Goal: Transaction & Acquisition: Purchase product/service

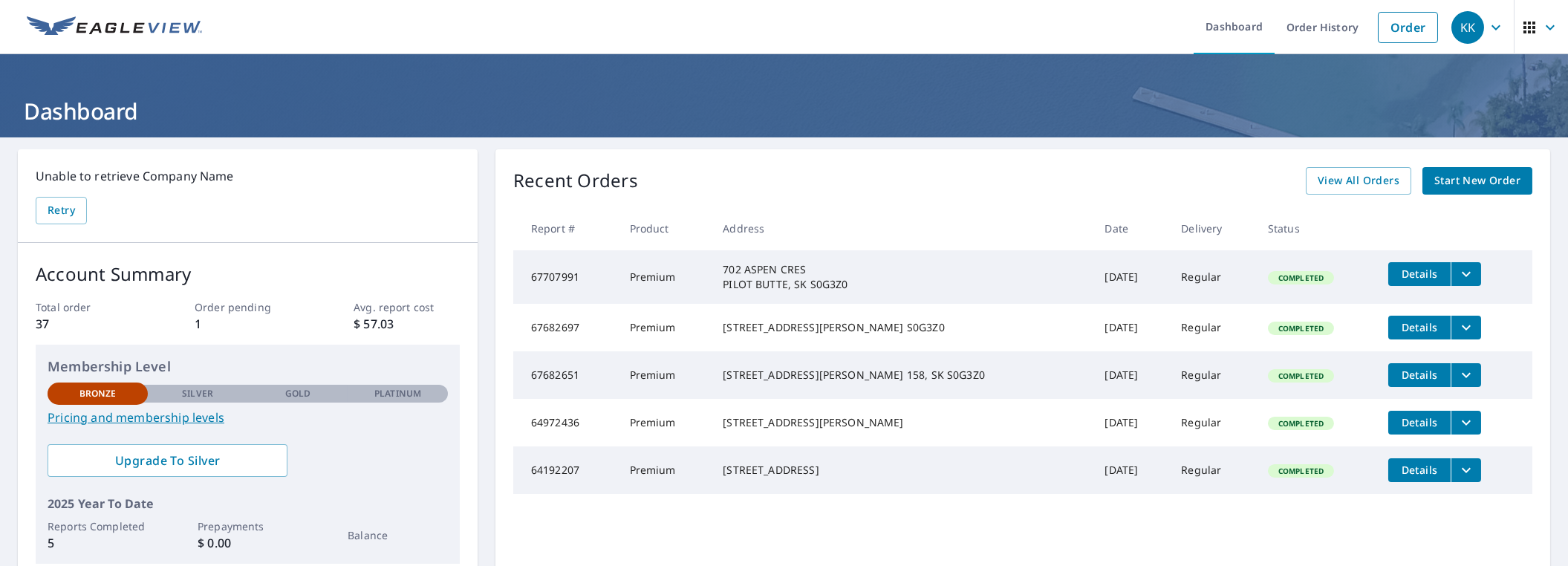
click at [1488, 180] on span "Start New Order" at bounding box center [1477, 180] width 86 height 19
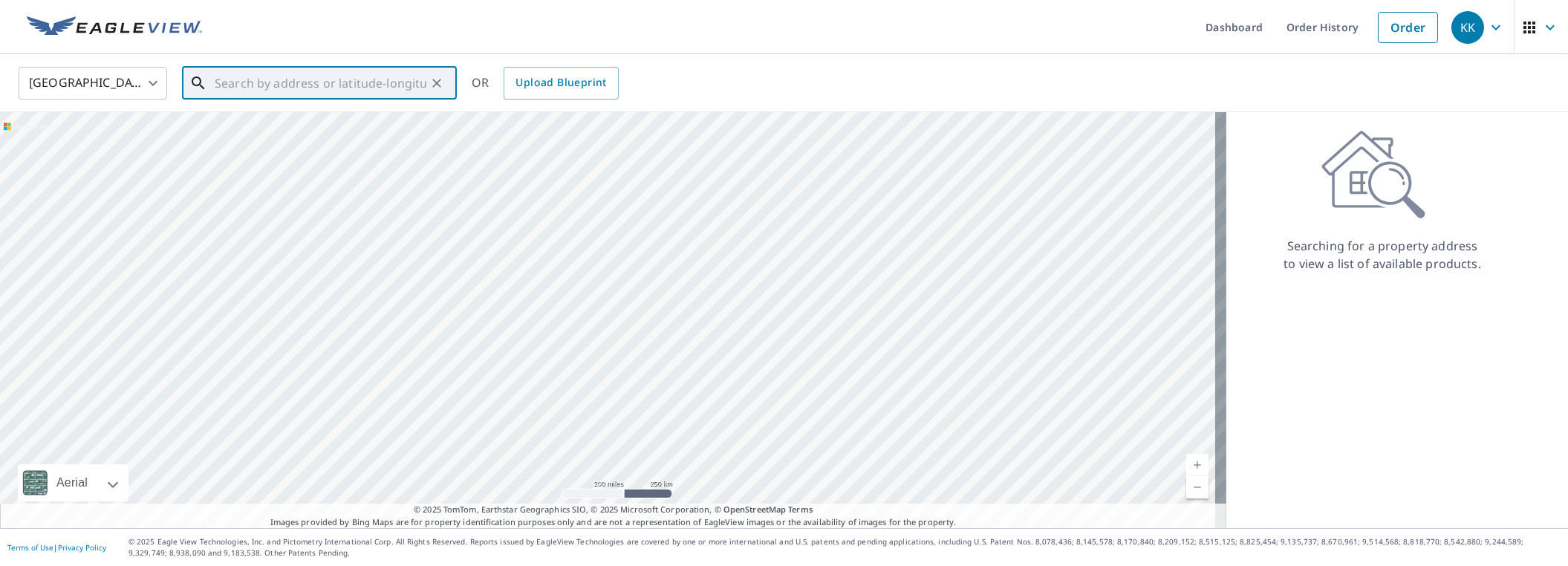
click at [344, 77] on input "text" at bounding box center [320, 83] width 212 height 42
type input "23 deercrest run"
click at [156, 87] on body "KK KK Dashboard Order History Cancel Order KK United States [GEOGRAPHIC_DATA] ​…" at bounding box center [784, 283] width 1568 height 566
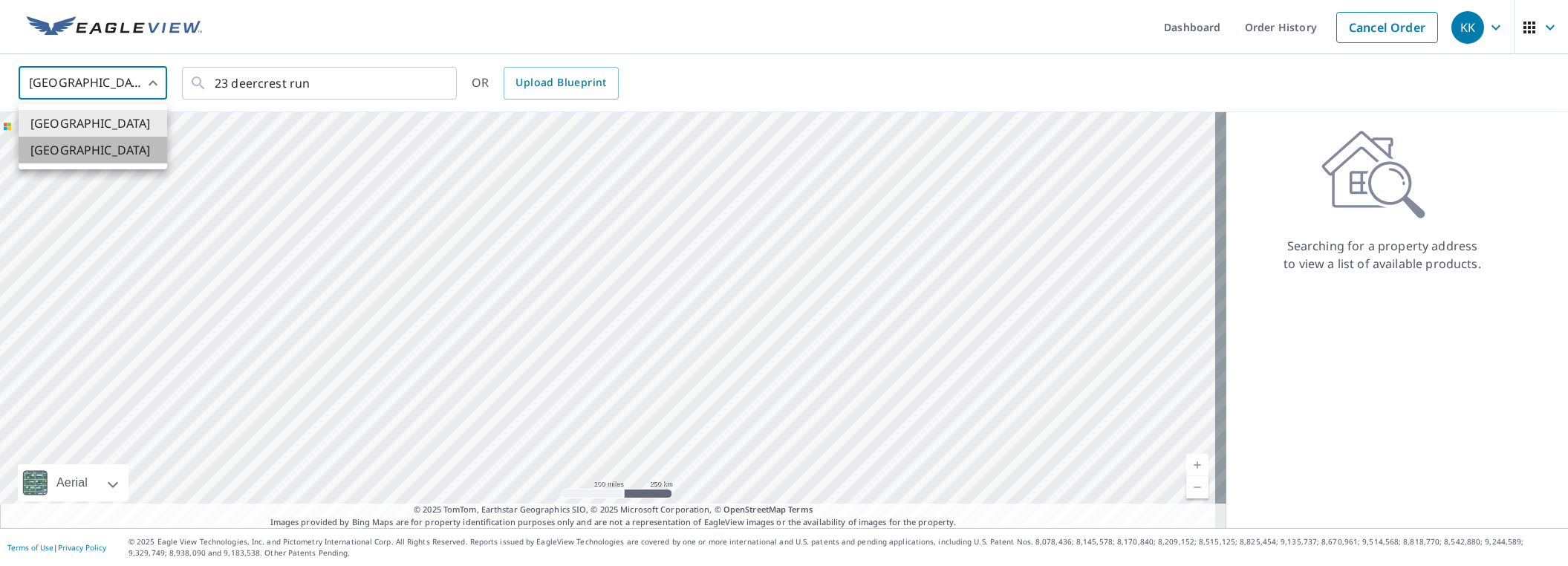
click at [107, 144] on li "[GEOGRAPHIC_DATA]" at bounding box center [93, 150] width 148 height 27
type input "CA"
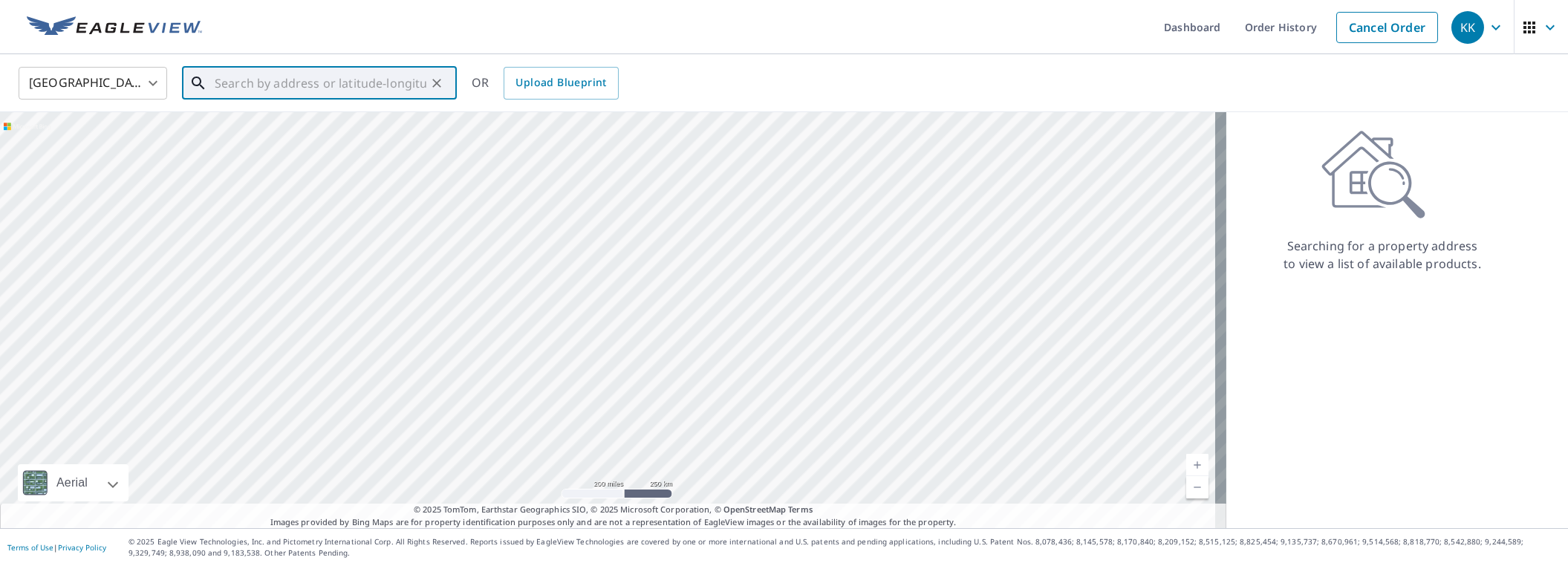
click at [296, 89] on input "text" at bounding box center [320, 83] width 212 height 42
click at [231, 139] on p "[STREET_ADDRESS]" at bounding box center [329, 143] width 234 height 15
type input "[STREET_ADDRESS]"
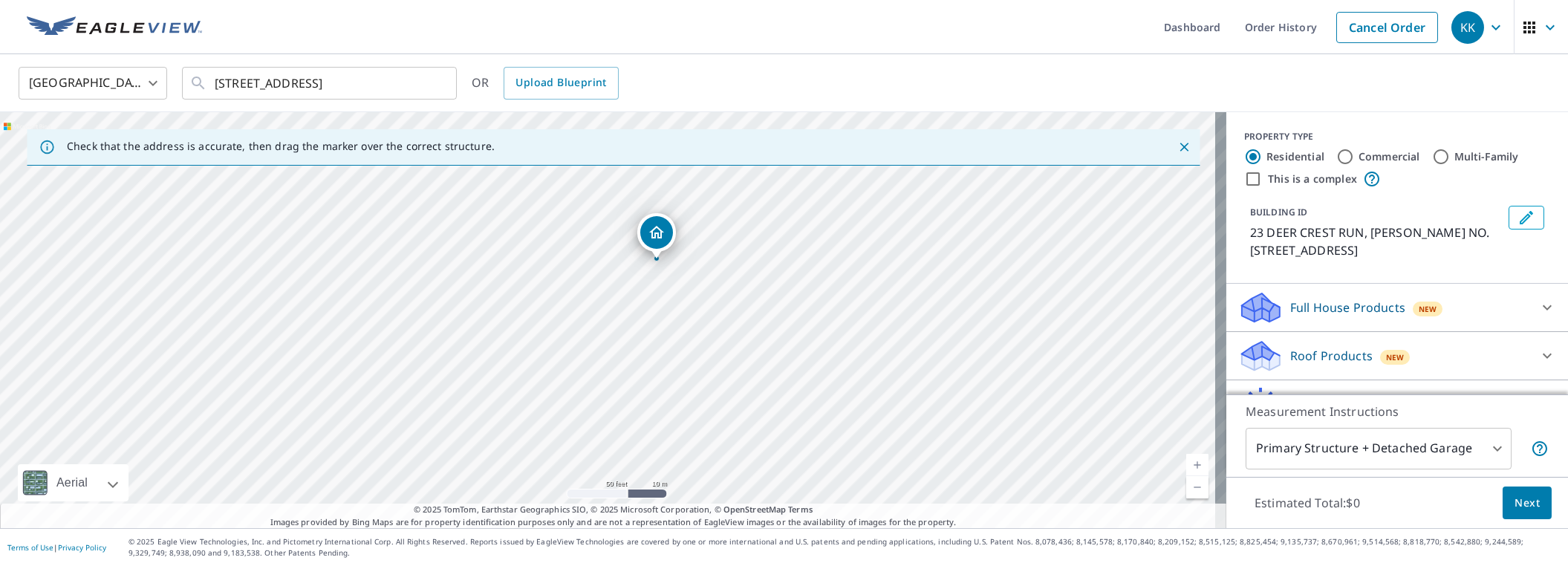
drag, startPoint x: 649, startPoint y: 342, endPoint x: 657, endPoint y: 232, distance: 110.3
click at [1391, 362] on div "New" at bounding box center [1395, 357] width 31 height 15
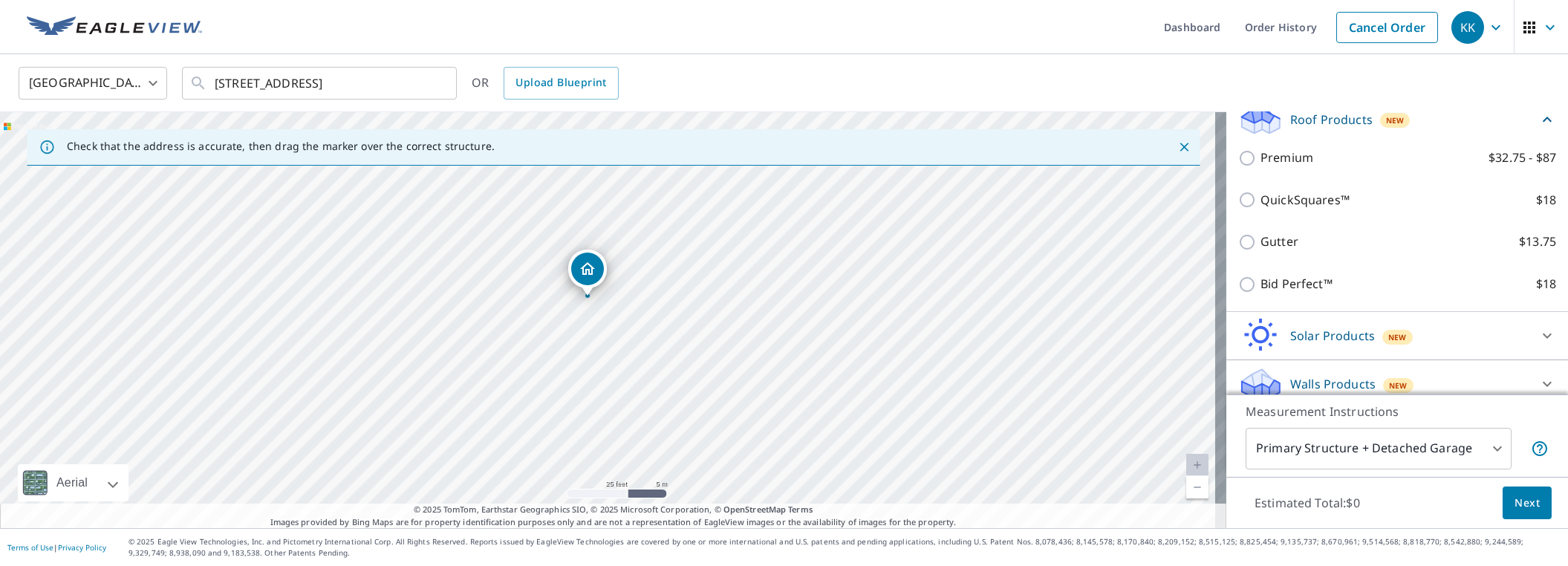
scroll to position [247, 0]
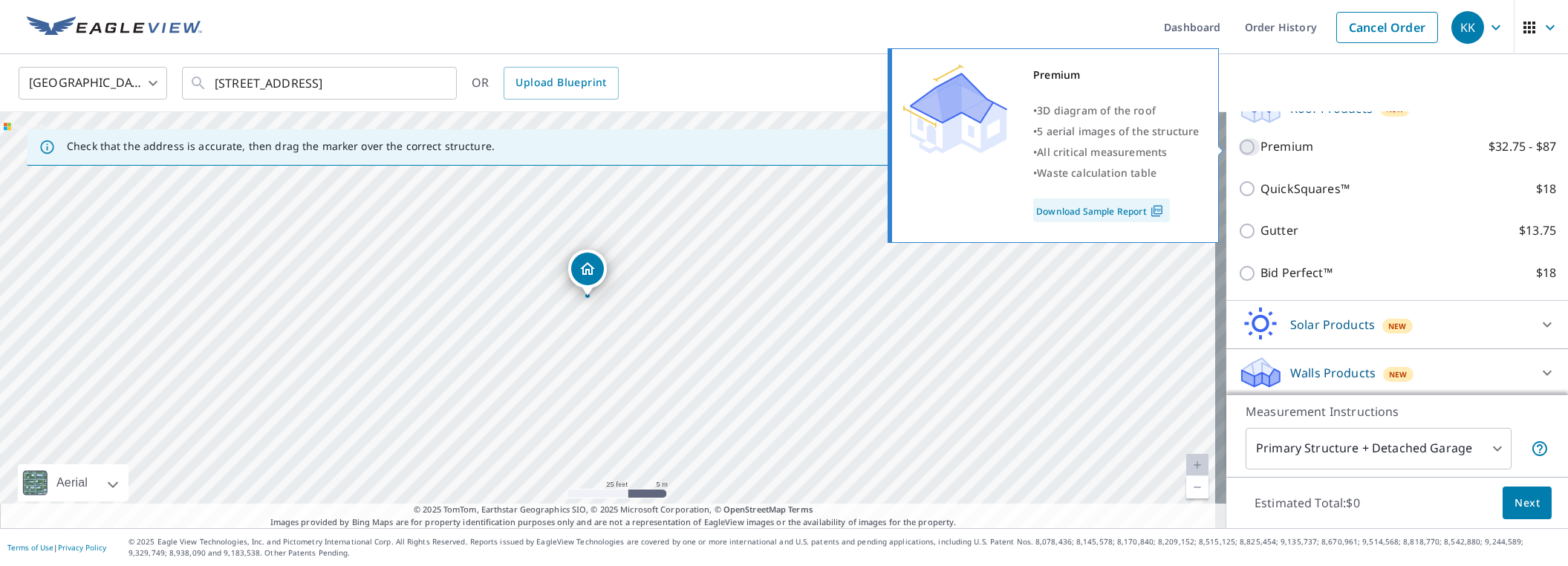
click at [1238, 144] on input "Premium $32.75 - $87" at bounding box center [1249, 147] width 22 height 18
checkbox input "true"
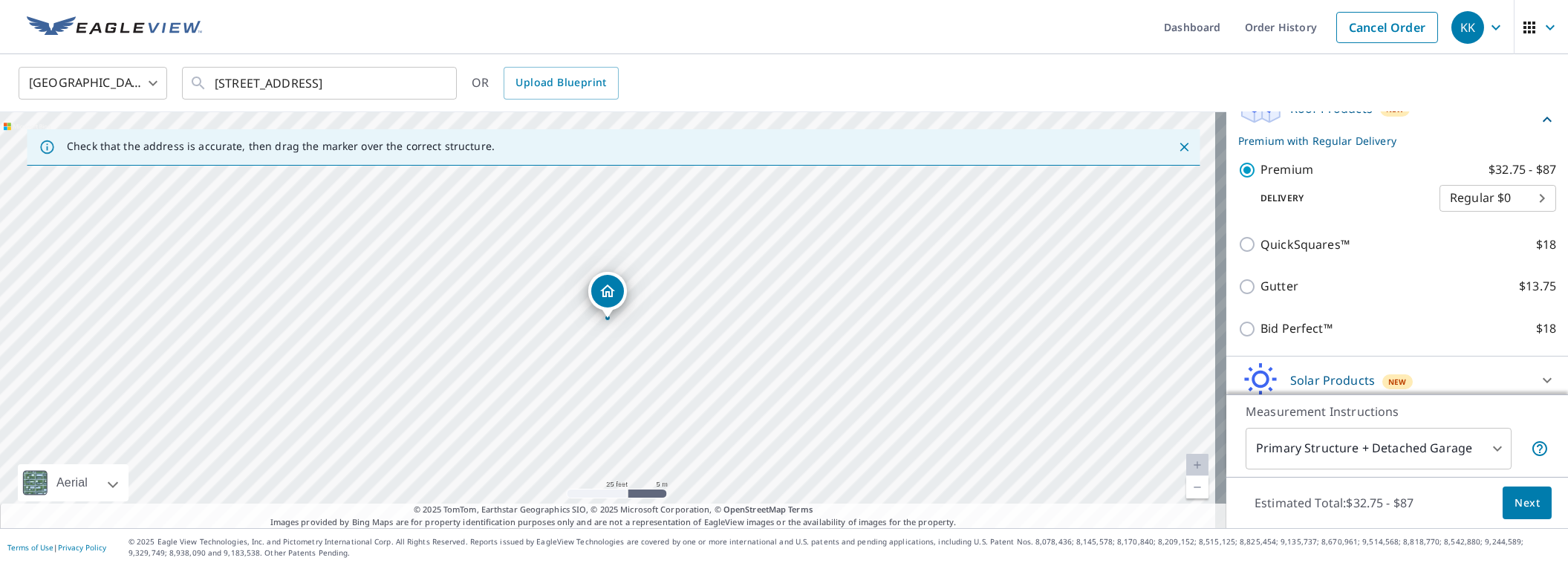
click at [1514, 506] on span "Next" at bounding box center [1527, 503] width 25 height 19
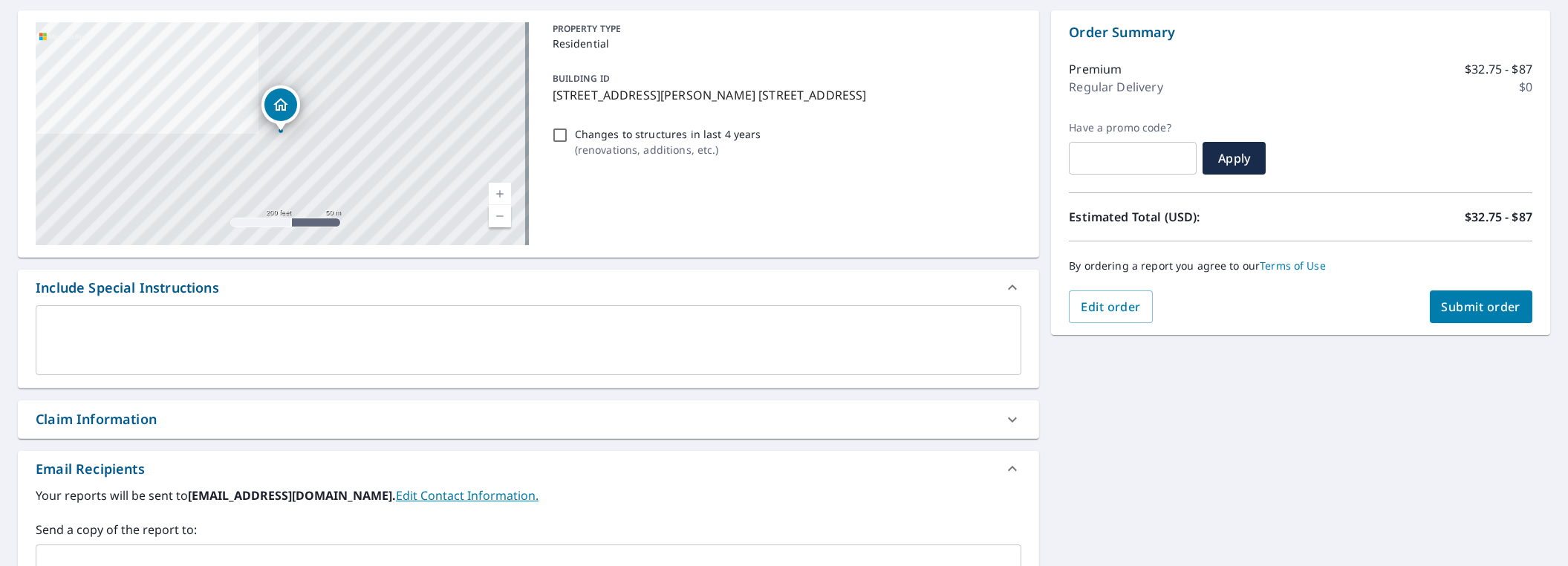
scroll to position [148, 0]
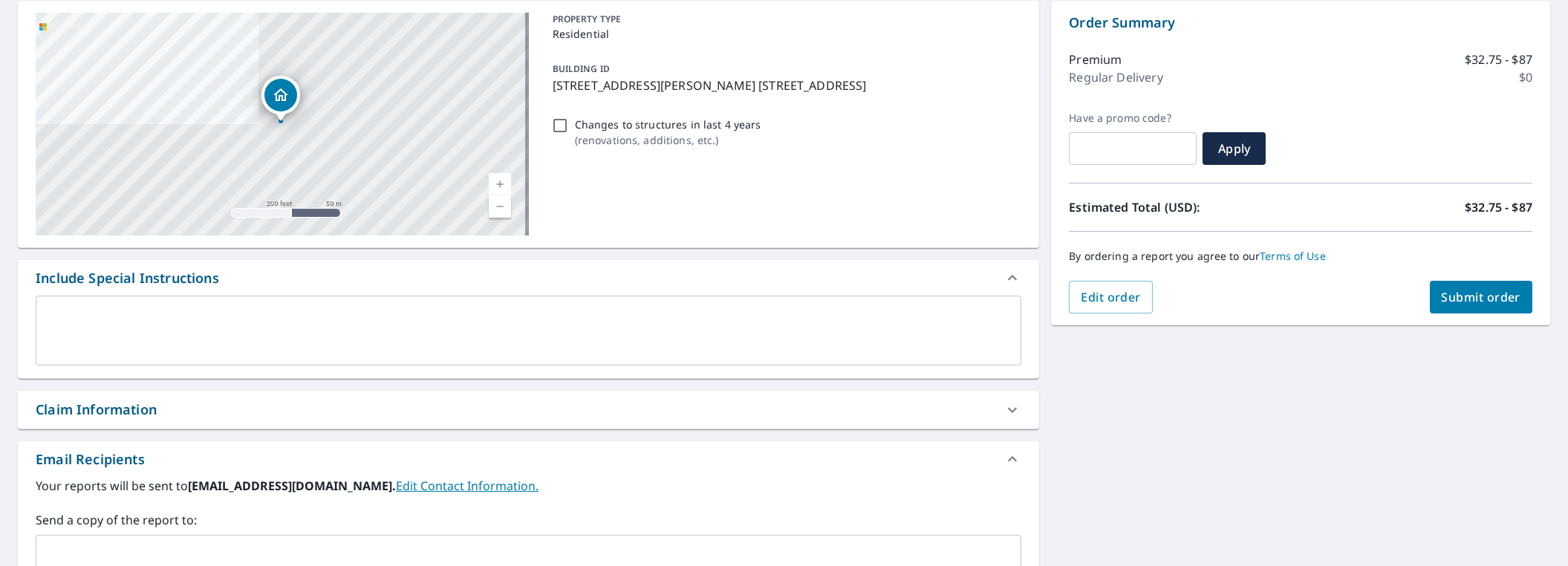
click at [51, 317] on textarea at bounding box center [528, 331] width 965 height 43
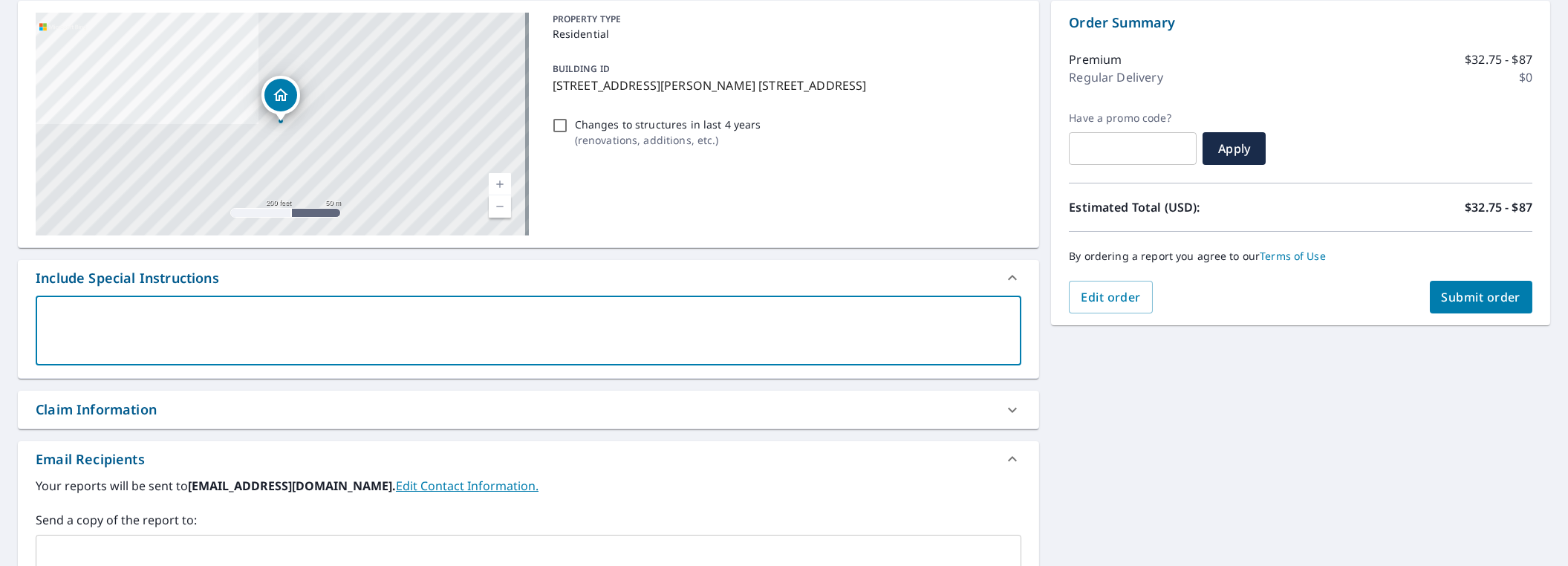
type textarea "I"
type textarea "x"
type textarea "In"
type textarea "x"
type textarea "Inc"
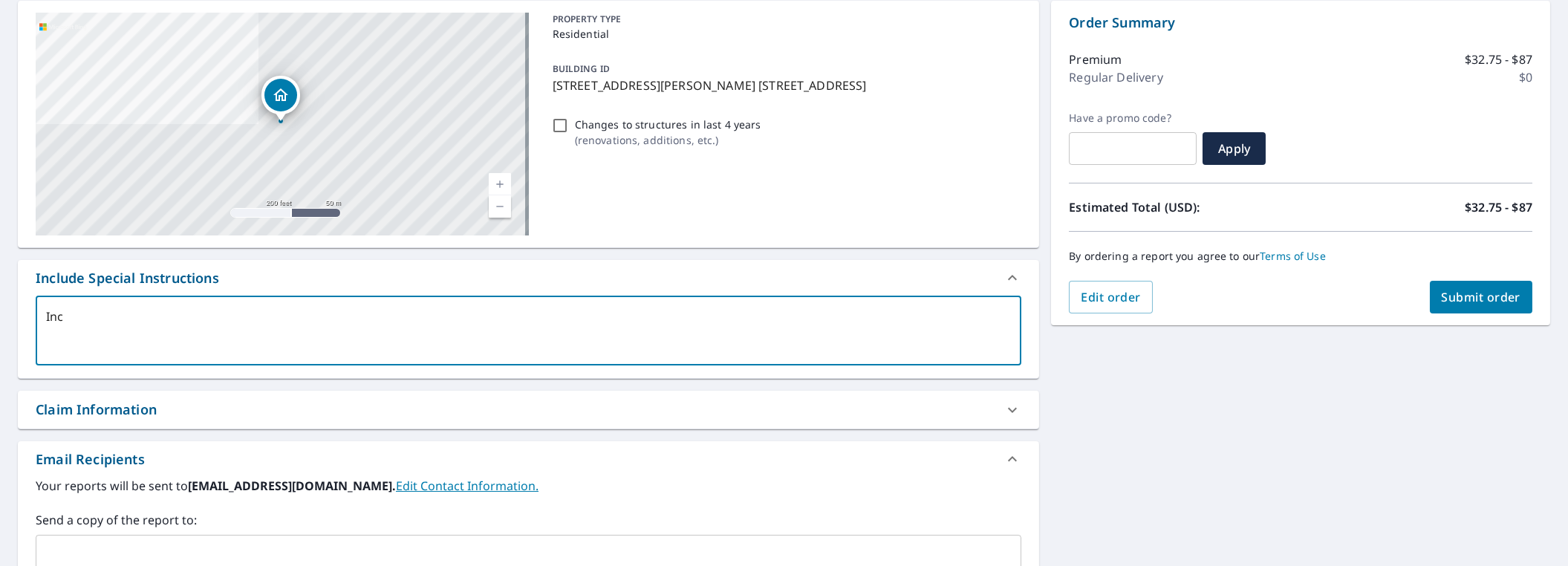
type textarea "x"
type textarea "Incl"
type textarea "x"
type textarea "Inclu"
type textarea "x"
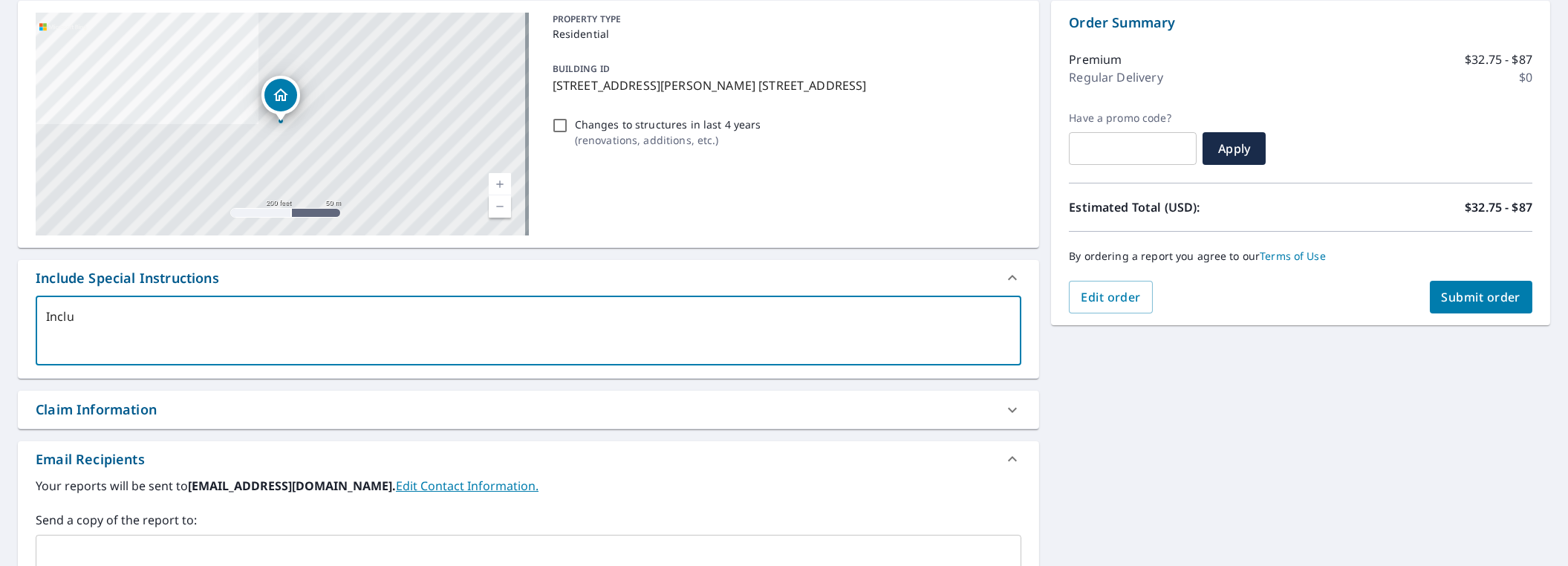
type textarea "Includ"
type textarea "x"
type textarea "Include"
type textarea "x"
type textarea "Include"
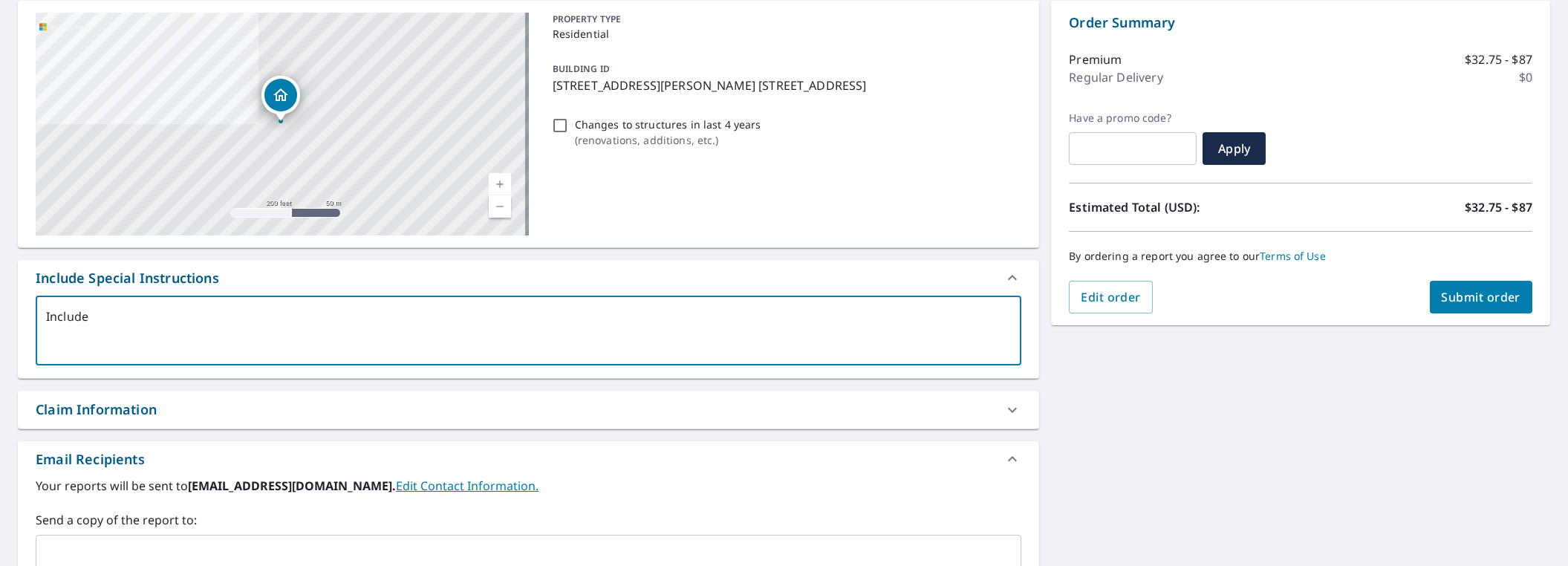
type textarea "x"
type textarea "Include s"
type textarea "x"
type textarea "Include sm"
type textarea "x"
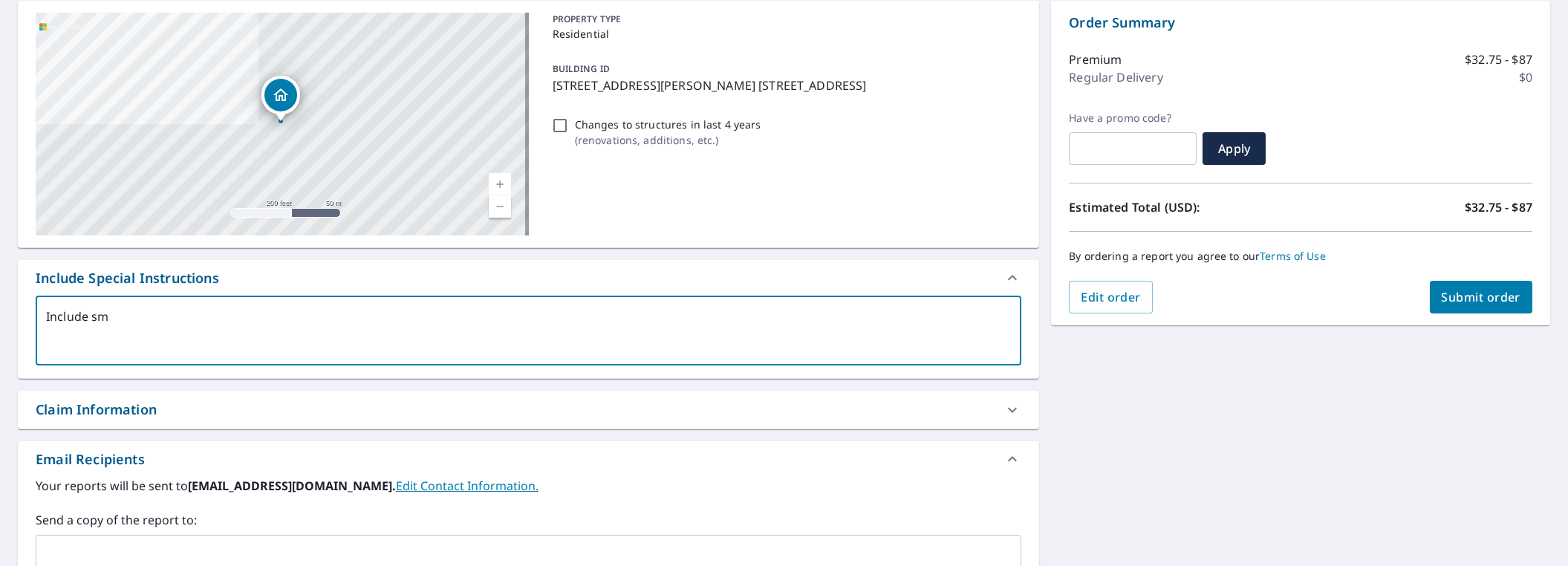
type textarea "Include sma"
type textarea "x"
type textarea "Include smal"
type textarea "x"
type textarea "Include small"
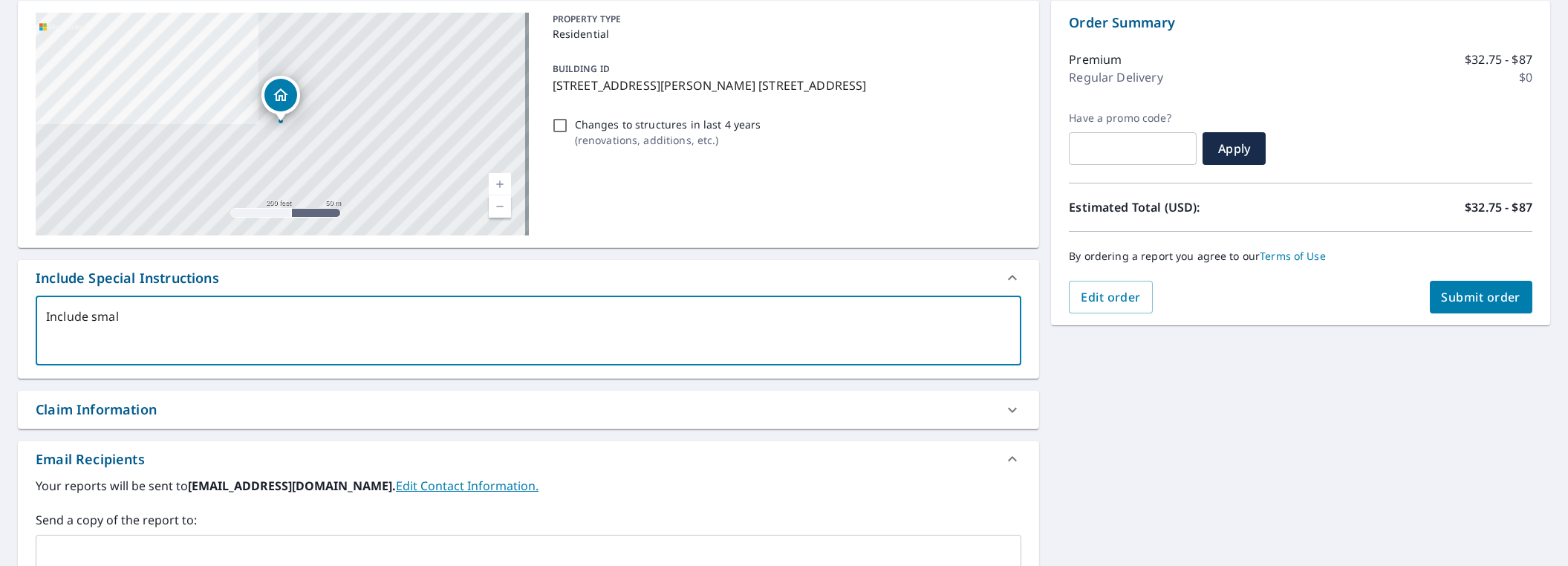
type textarea "x"
type textarea "Include small"
type textarea "x"
type textarea "Include small S"
type textarea "x"
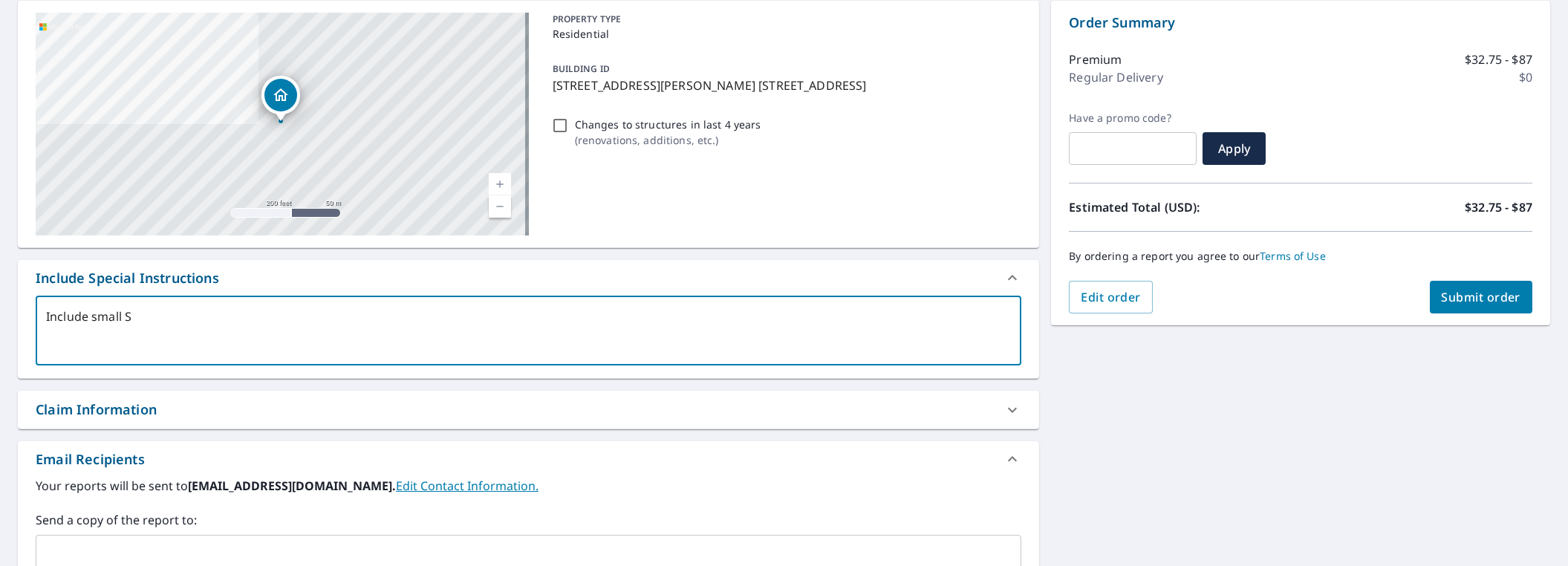
type textarea "Include small"
type textarea "x"
type textarea "Include small"
type textarea "x"
type textarea "Include smal"
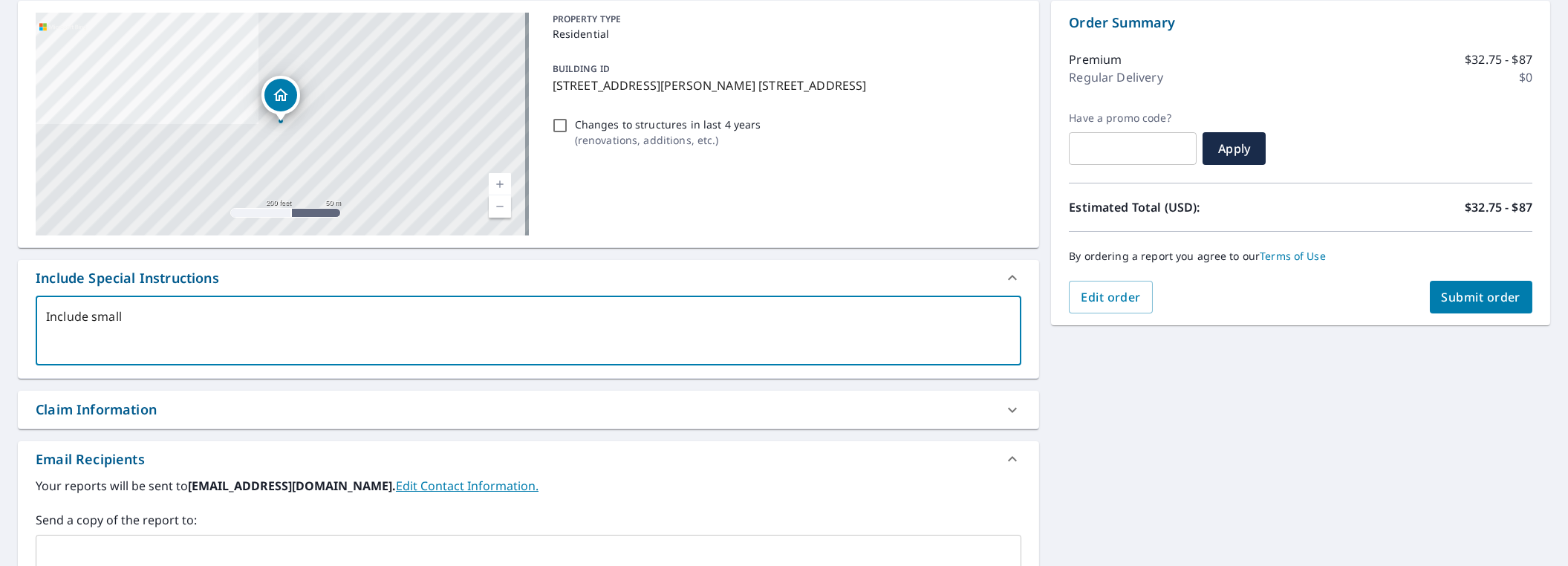
type textarea "x"
type textarea "Include sma"
type textarea "x"
type textarea "Include sm"
type textarea "x"
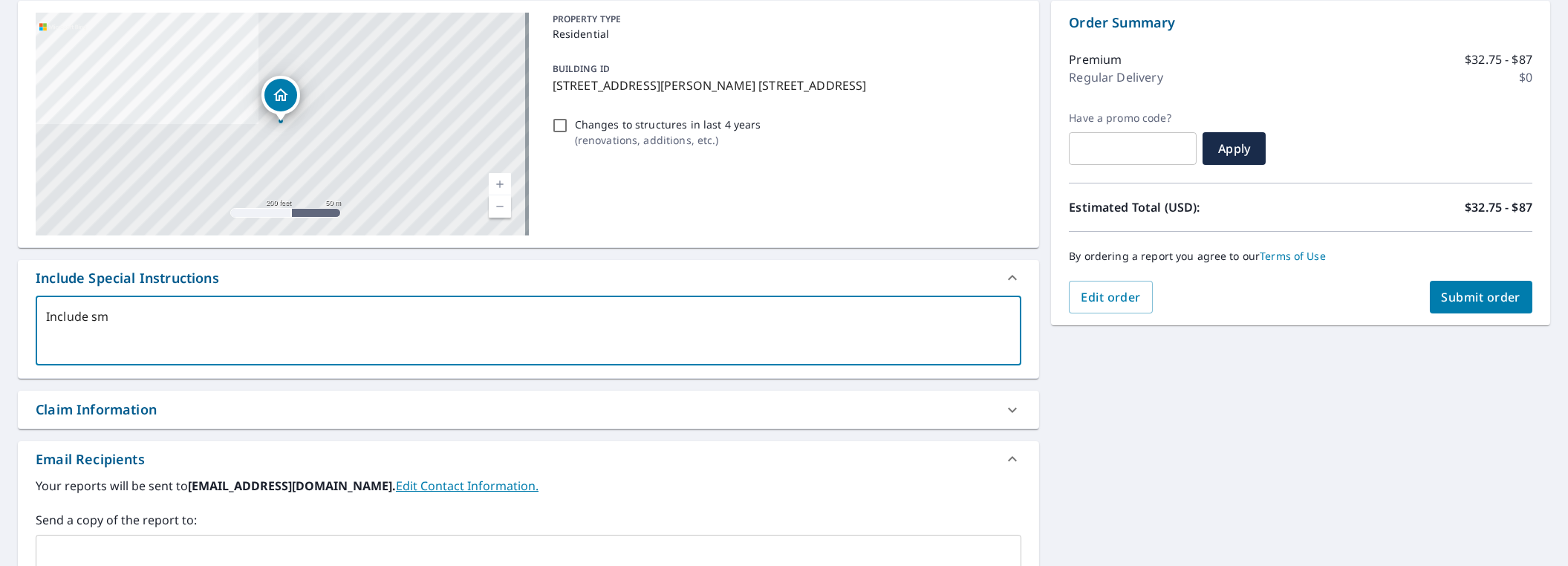
type textarea "Include s"
type textarea "x"
type textarea "Include"
type textarea "x"
type textarea "Include"
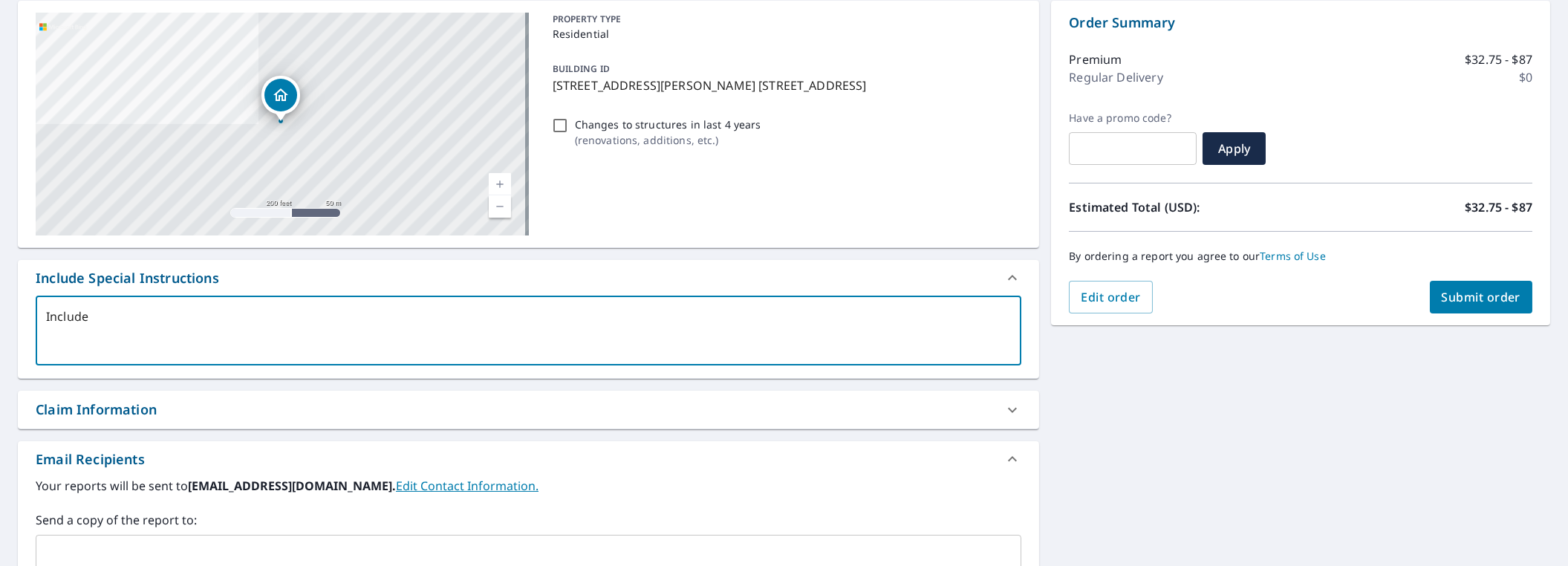
type textarea "x"
type textarea "Include"
type textarea "x"
type textarea "Include S"
type textarea "x"
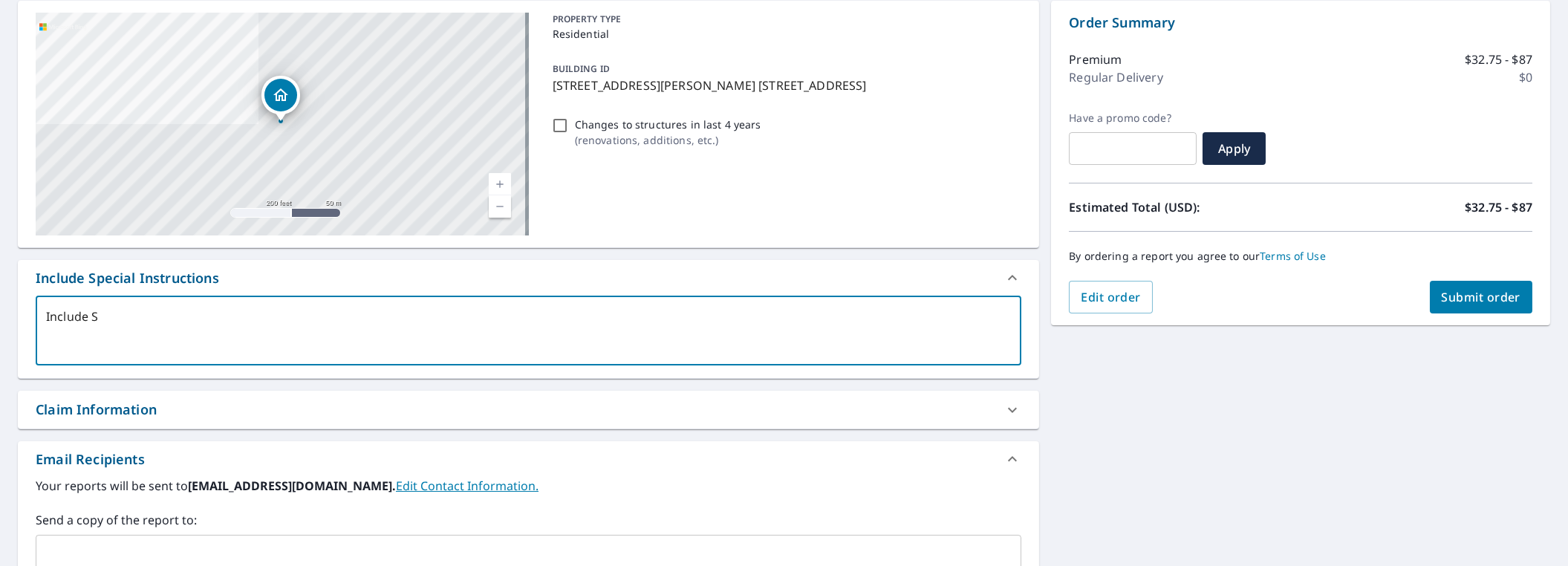
type textarea "Include Sh"
type textarea "x"
type textarea "Include She"
type textarea "x"
type textarea "Include Shed"
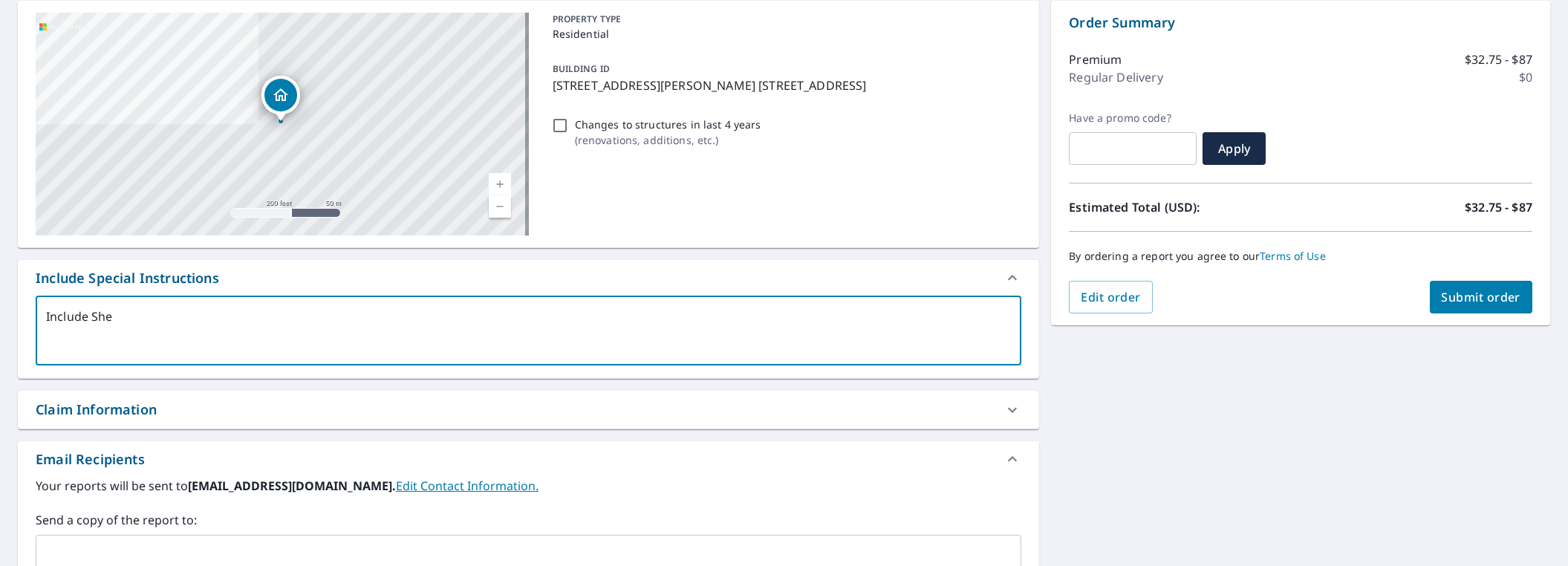
type textarea "x"
type textarea "Include Shed"
type textarea "x"
type textarea "Include Shed a"
type textarea "x"
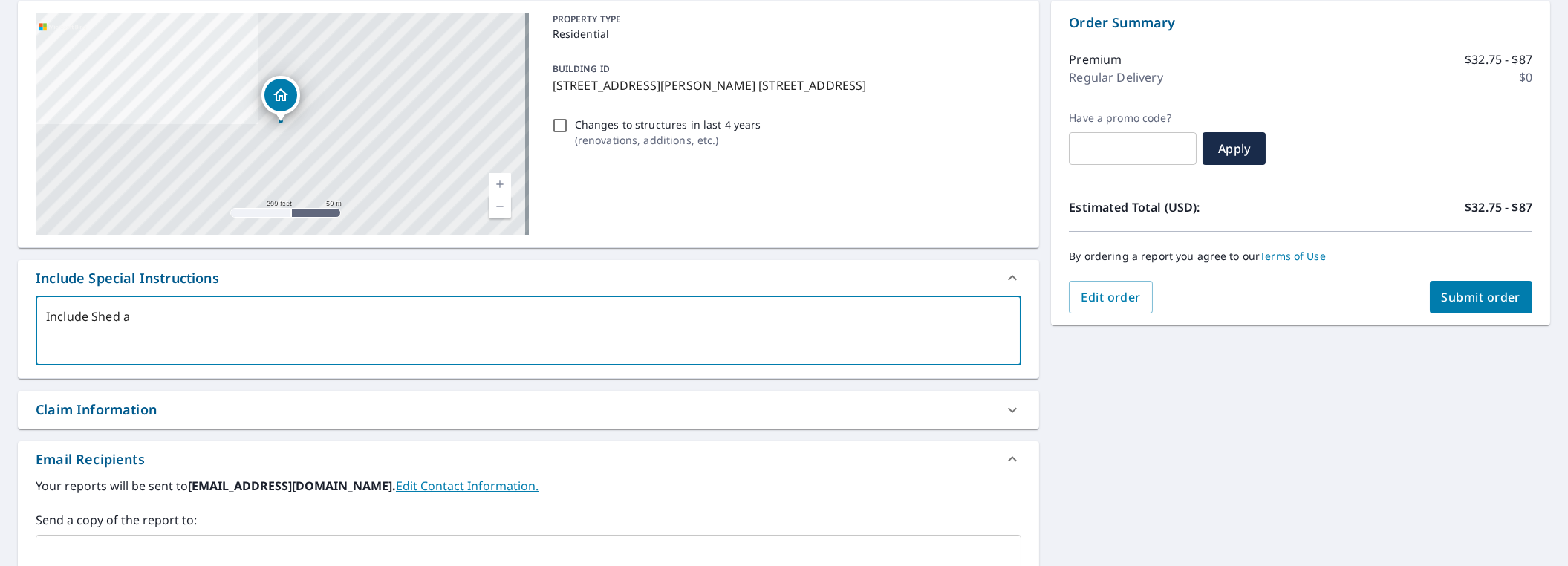
type textarea "Include Shed an"
type textarea "x"
type textarea "Include Shed and"
type textarea "x"
type textarea "Include Shed and"
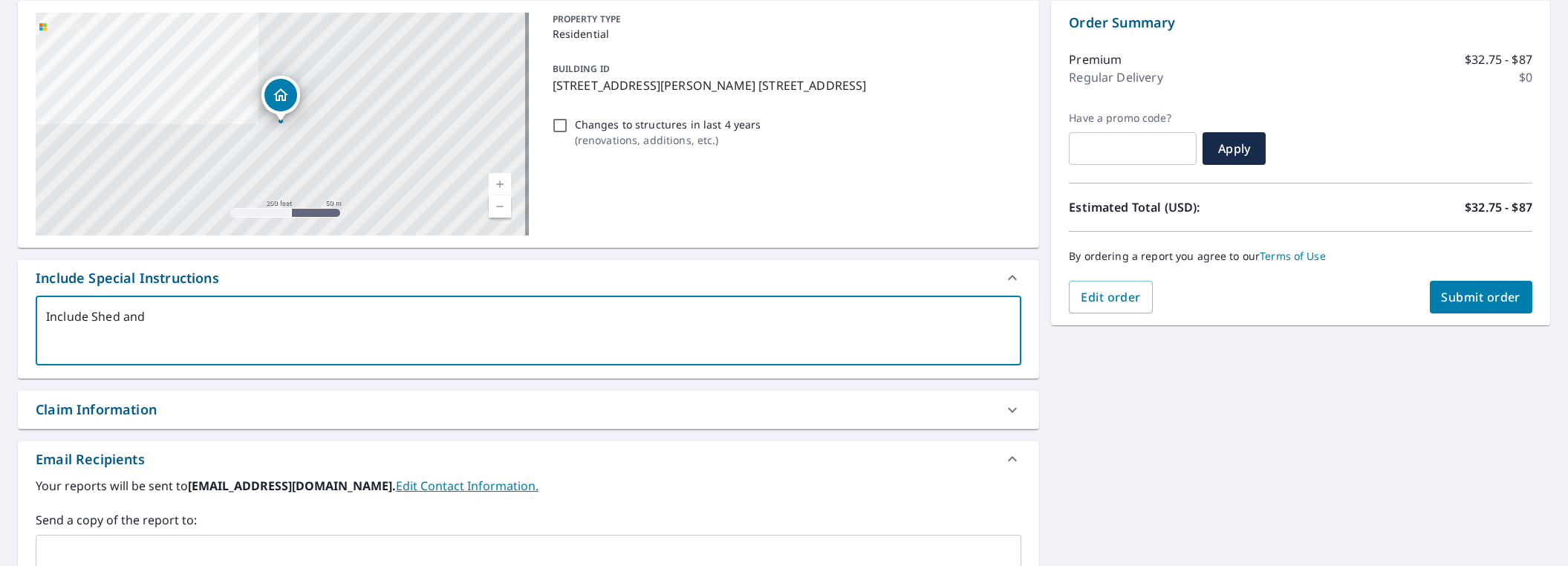
type textarea "x"
type textarea "Include Shed and G"
type textarea "x"
type textarea "Include Shed and Ga"
type textarea "x"
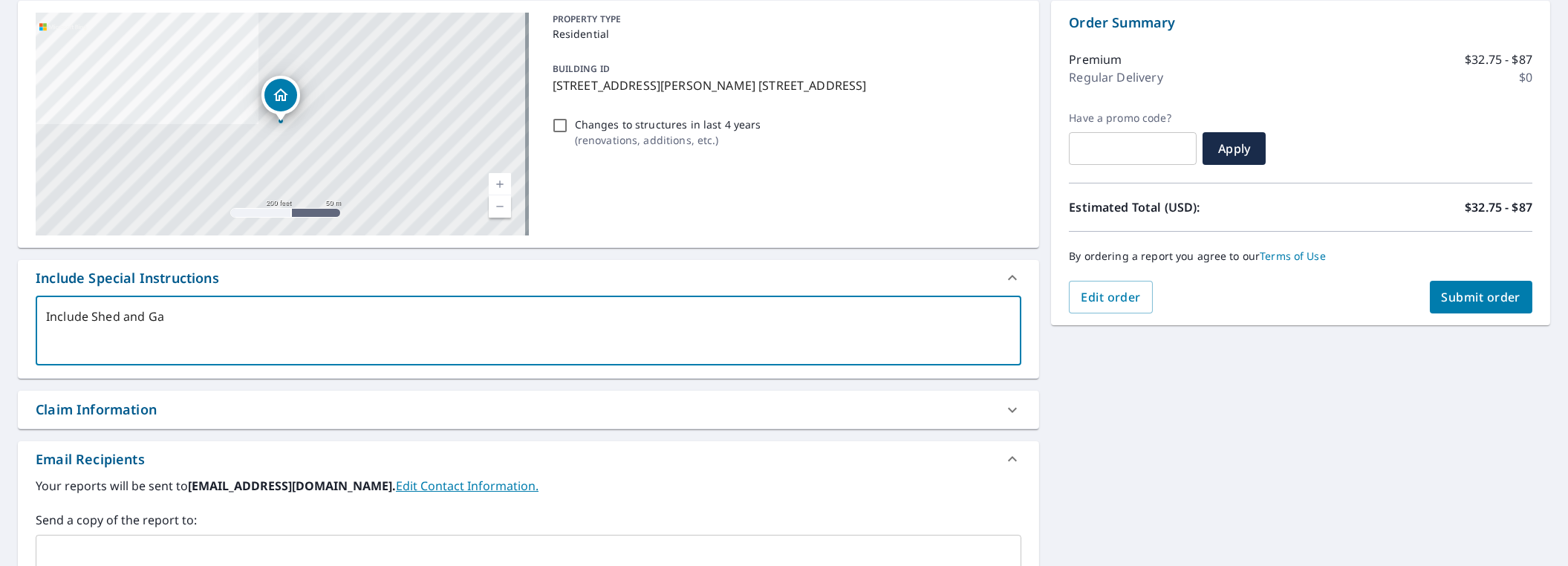
type textarea "Include Shed and Gaz"
type textarea "x"
type textarea "Include Shed and Gaze"
type textarea "x"
type textarea "Include Shed and Gazeb"
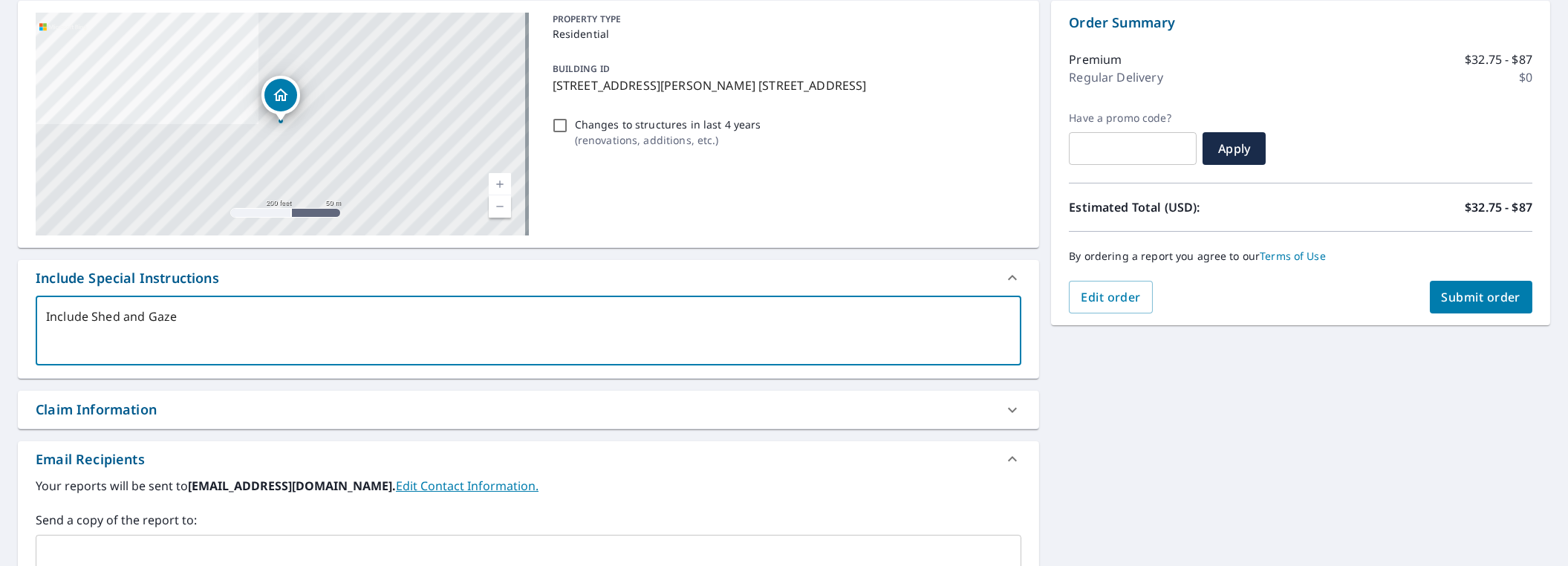
type textarea "x"
type textarea "Include Shed and Gazebo"
type textarea "x"
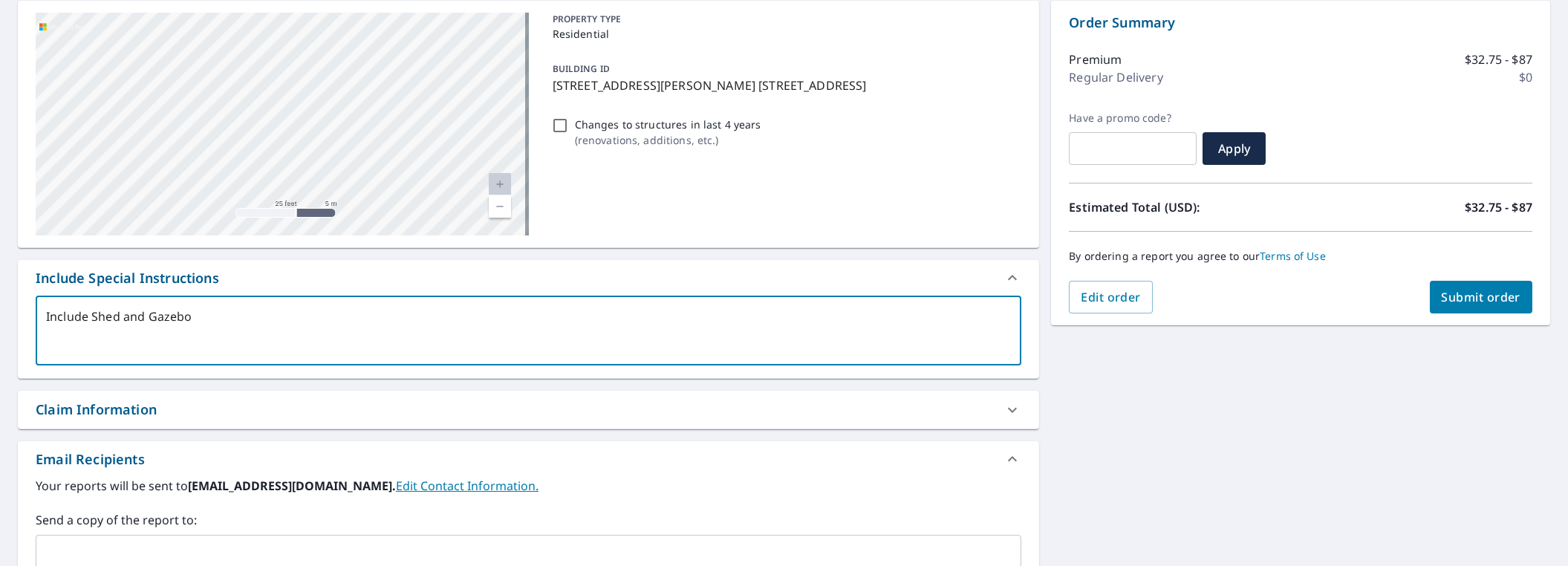
drag, startPoint x: 308, startPoint y: 60, endPoint x: 275, endPoint y: 171, distance: 115.8
click at [280, 232] on div "60 DEER CREST RUN [PERSON_NAME] NO. 189 SK S2V1B7" at bounding box center [282, 124] width 493 height 223
drag, startPoint x: 322, startPoint y: 147, endPoint x: 304, endPoint y: 67, distance: 82.0
click at [304, 67] on div "60 DEER CREST RUN [PERSON_NAME] NO. 189 SK S2V1B7" at bounding box center [282, 124] width 493 height 223
click at [119, 314] on textarea "Include Shed and Gazebo" at bounding box center [528, 331] width 965 height 43
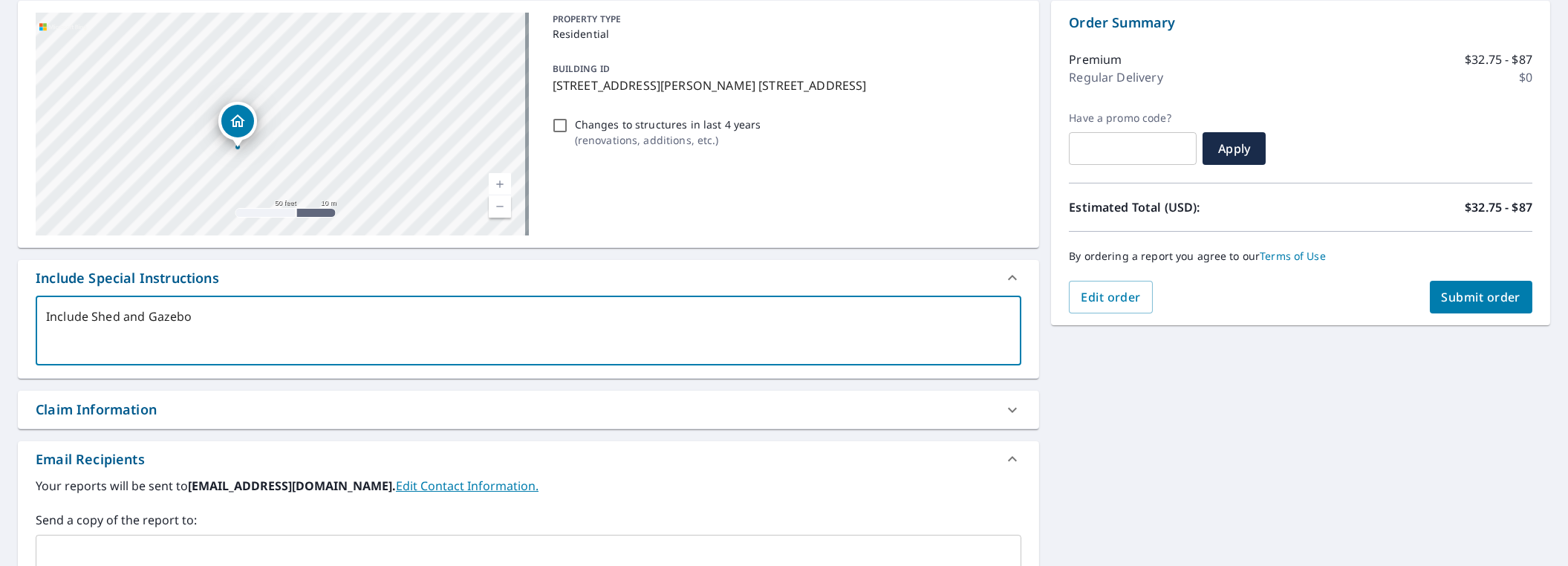
type textarea "Include Shed and Gazebo"
type textarea "x"
drag, startPoint x: 334, startPoint y: 137, endPoint x: 332, endPoint y: 88, distance: 49.0
click at [332, 88] on div "60 DEER CREST RUN [PERSON_NAME] NO. 189 SK S2V1B7" at bounding box center [282, 124] width 493 height 223
type textarea "Include Shed and Gazebo"
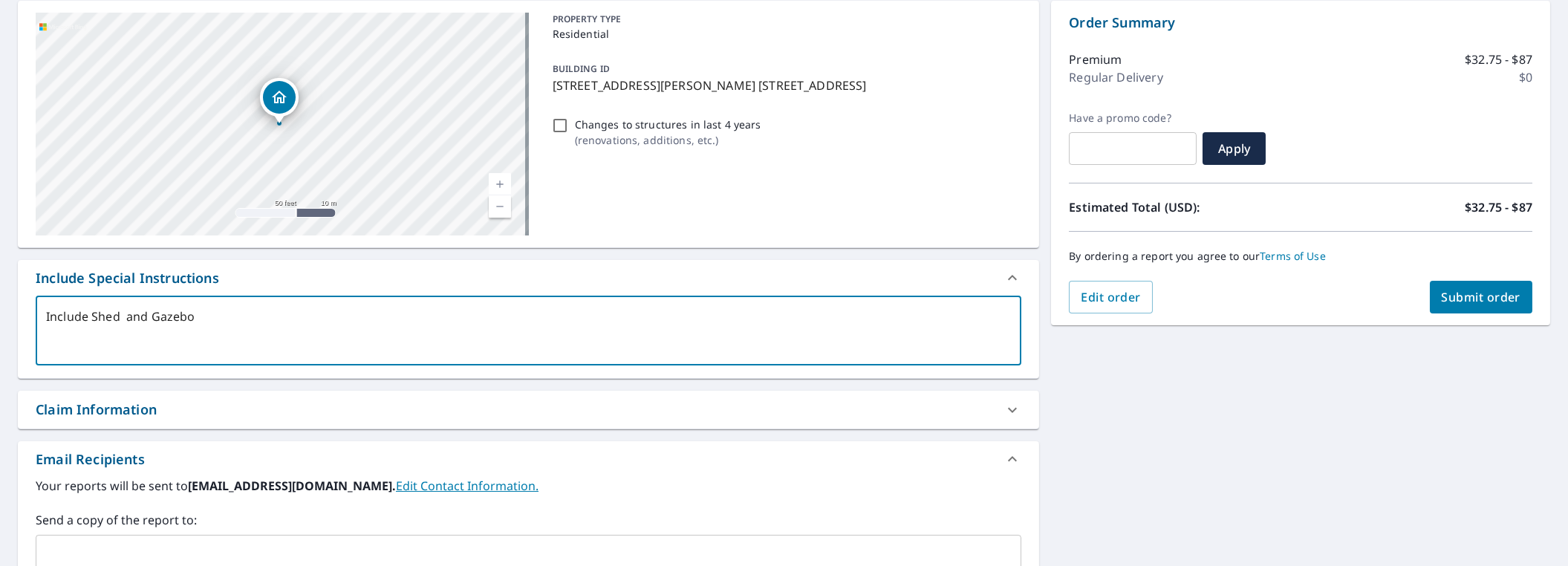
type textarea "x"
drag, startPoint x: 338, startPoint y: 90, endPoint x: 338, endPoint y: 150, distance: 60.0
click at [338, 150] on div "60 DEER CREST RUN [PERSON_NAME] NO. 189 SK S2V1B7" at bounding box center [282, 124] width 493 height 223
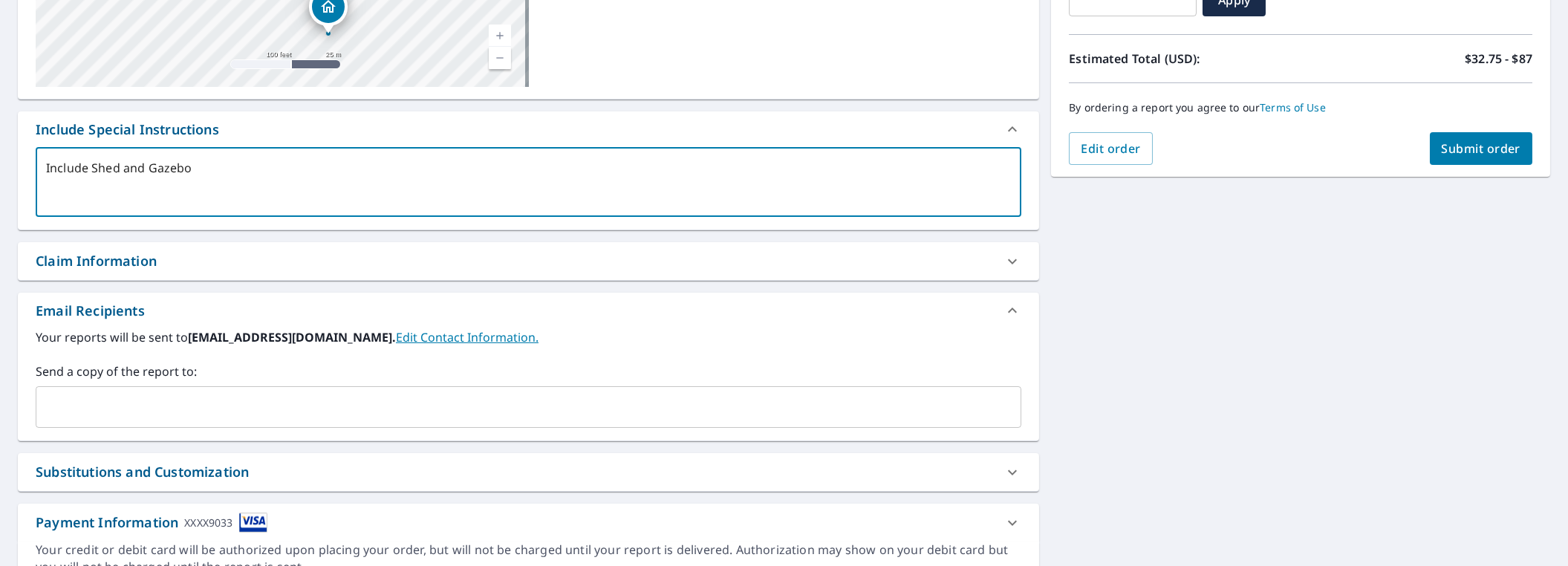
type textarea "Include Shed and Gazebo"
type textarea "x"
click at [106, 401] on input "text" at bounding box center [517, 407] width 950 height 28
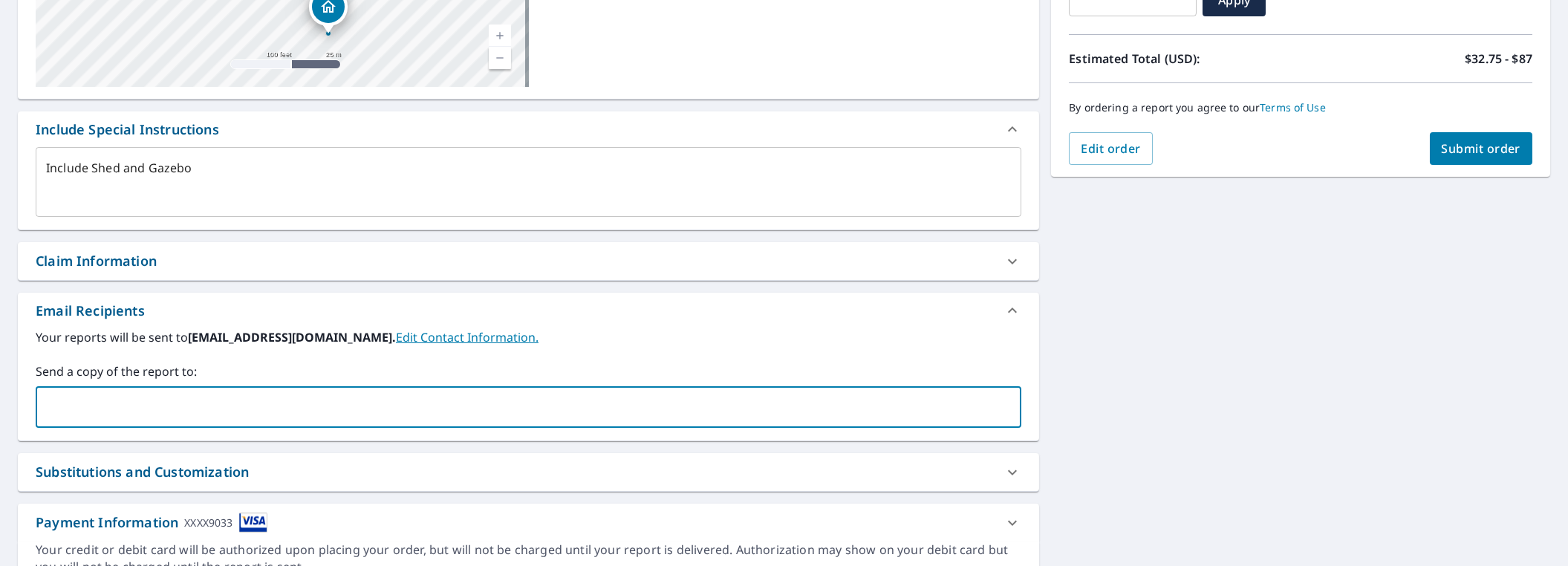
type input "[EMAIL_ADDRESS][DOMAIN_NAME]"
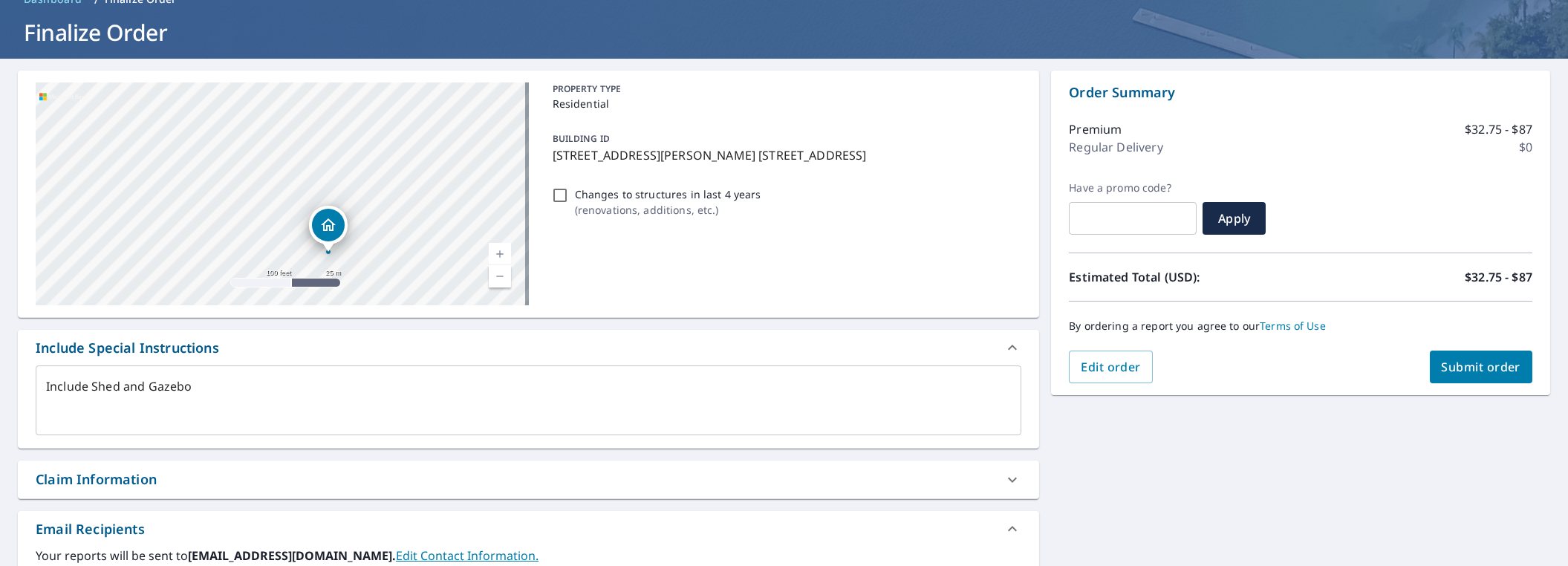
scroll to position [69, 0]
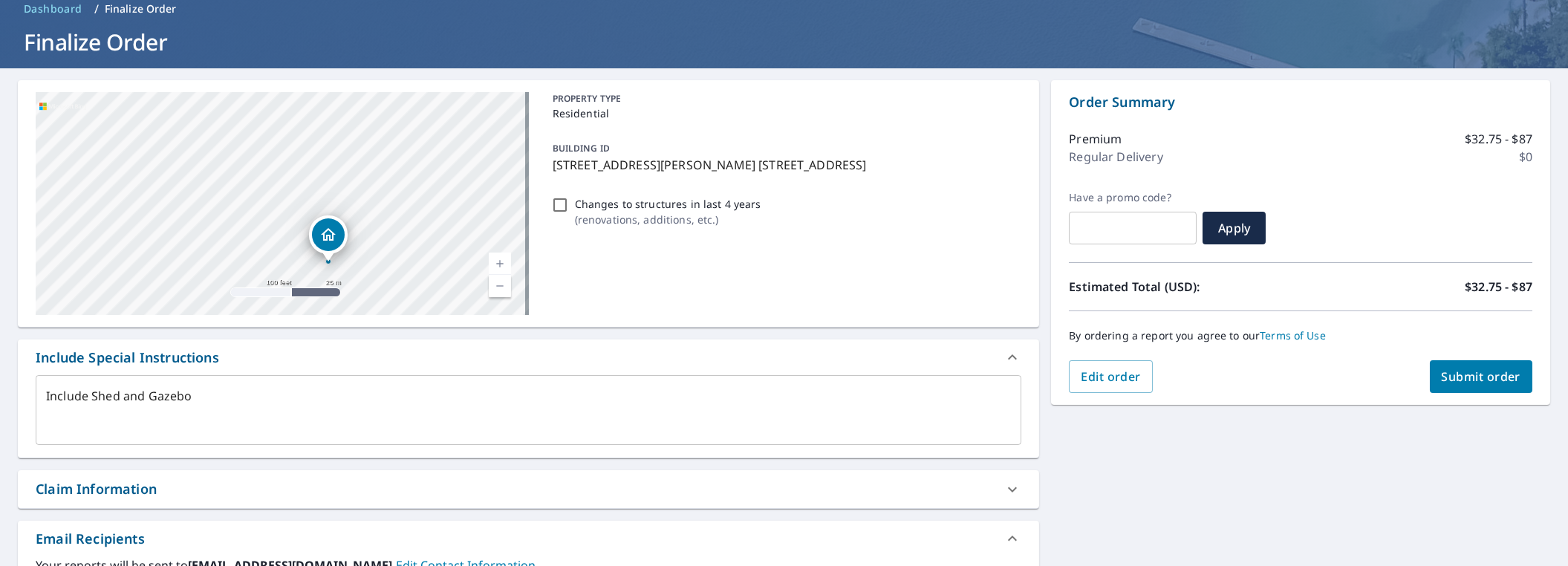
type textarea "x"
click at [579, 161] on p "[STREET_ADDRESS][PERSON_NAME] [STREET_ADDRESS]" at bounding box center [784, 165] width 463 height 18
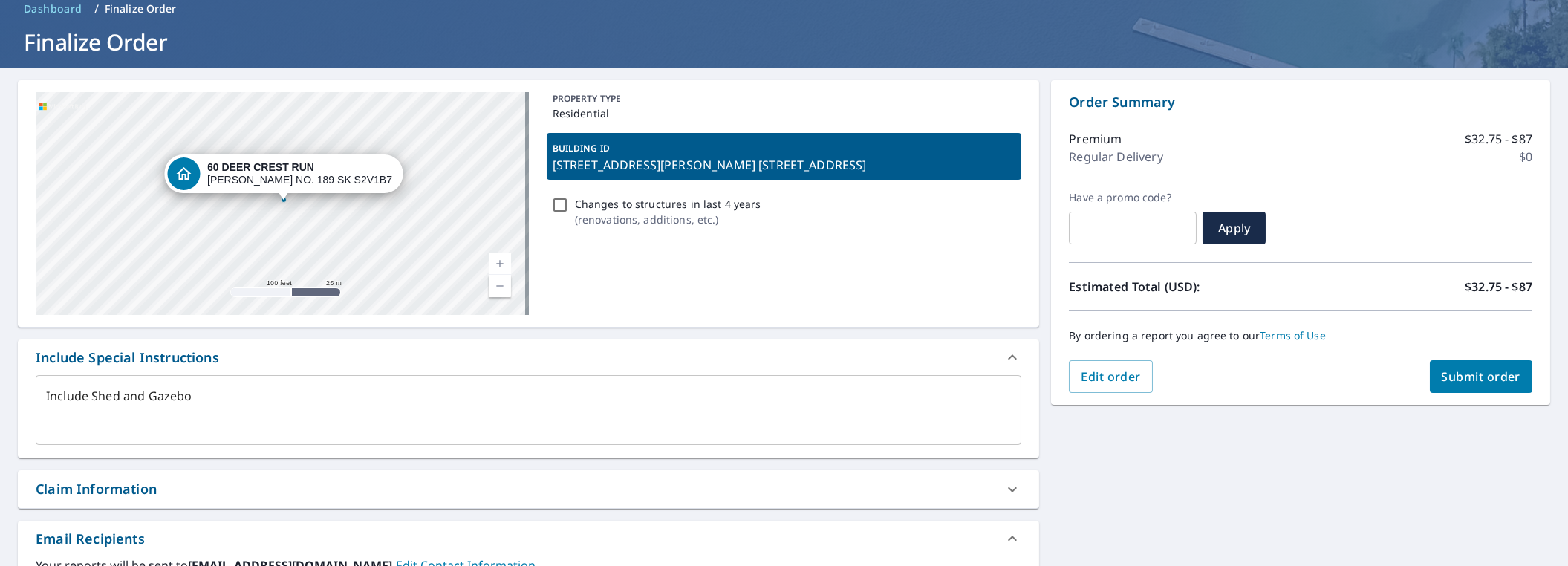
drag, startPoint x: 279, startPoint y: 195, endPoint x: 282, endPoint y: 182, distance: 13.3
click at [282, 185] on div "Dropped pin, building 1, Residential property, 60 DEER CREST RUN LUMSDEN NO. 18…" at bounding box center [284, 192] width 19 height 15
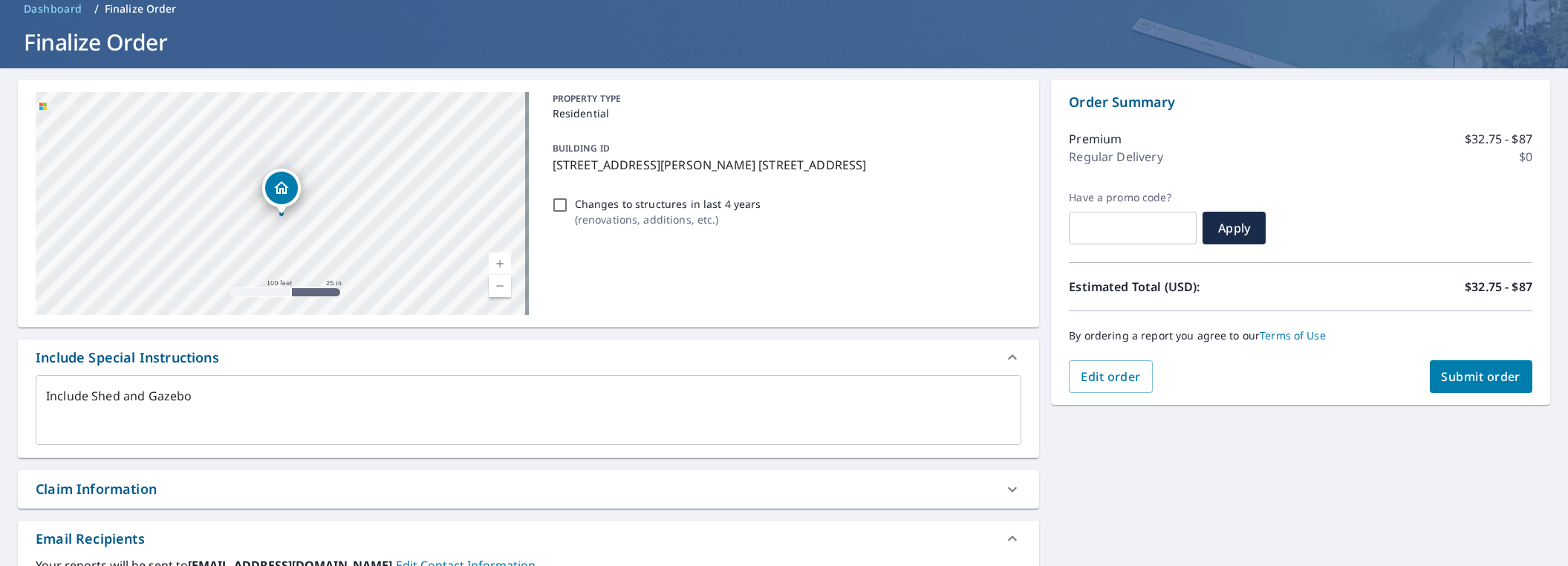
click at [287, 179] on icon "Dropped pin, building 1, Residential property, 60 DEER CREST RUN LUMSDEN NO. 18…" at bounding box center [281, 188] width 18 height 18
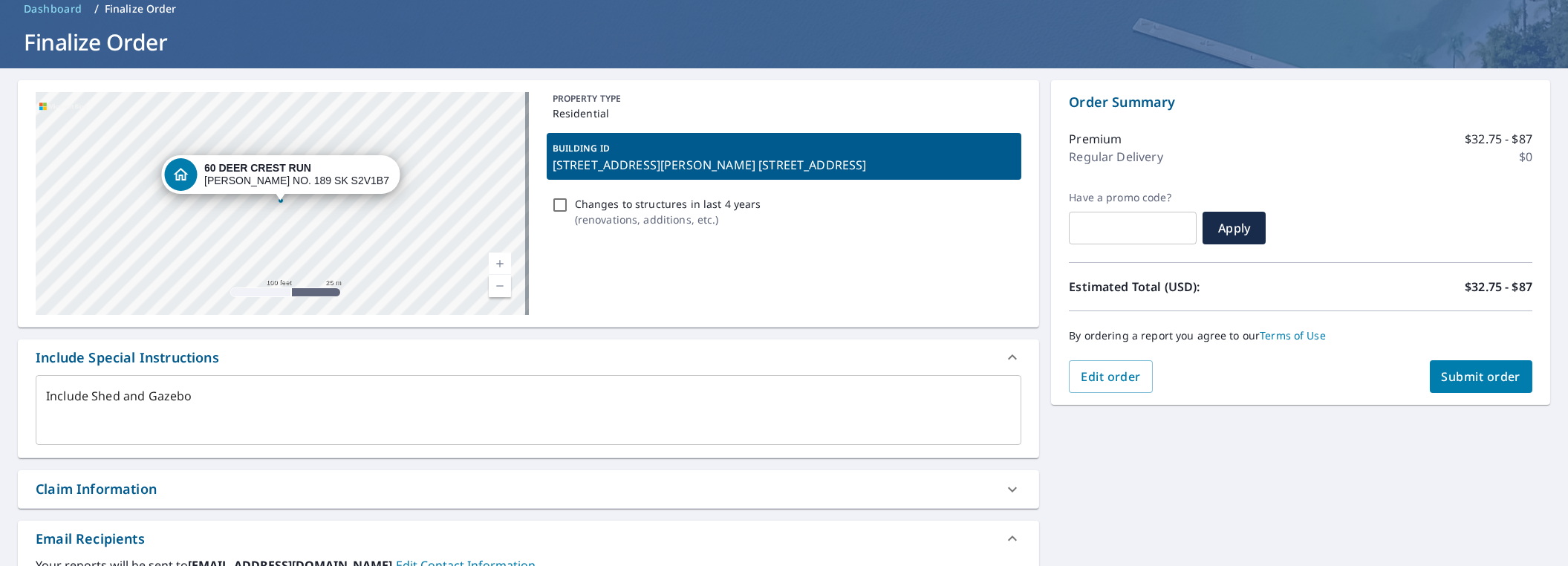
click at [710, 171] on p "[STREET_ADDRESS][PERSON_NAME] [STREET_ADDRESS]" at bounding box center [784, 165] width 463 height 18
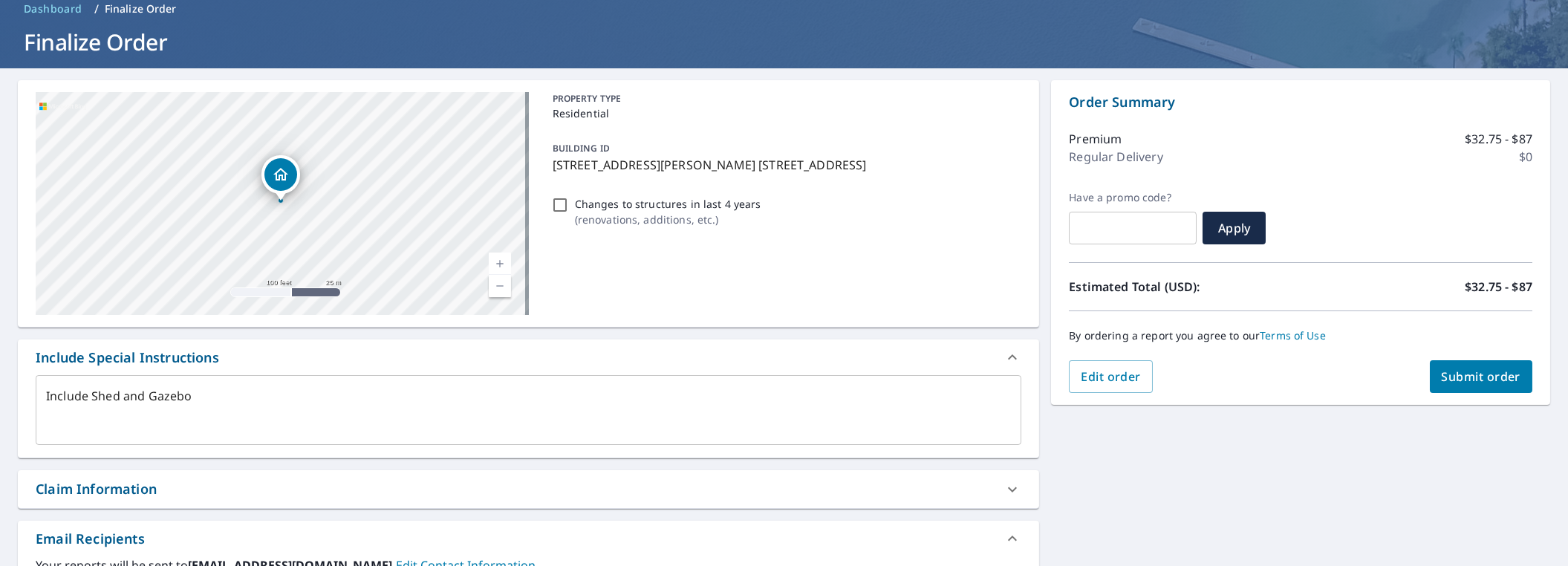
drag, startPoint x: 699, startPoint y: 164, endPoint x: 687, endPoint y: 165, distance: 12.0
click at [699, 164] on p "[STREET_ADDRESS][PERSON_NAME] [STREET_ADDRESS]" at bounding box center [784, 165] width 463 height 18
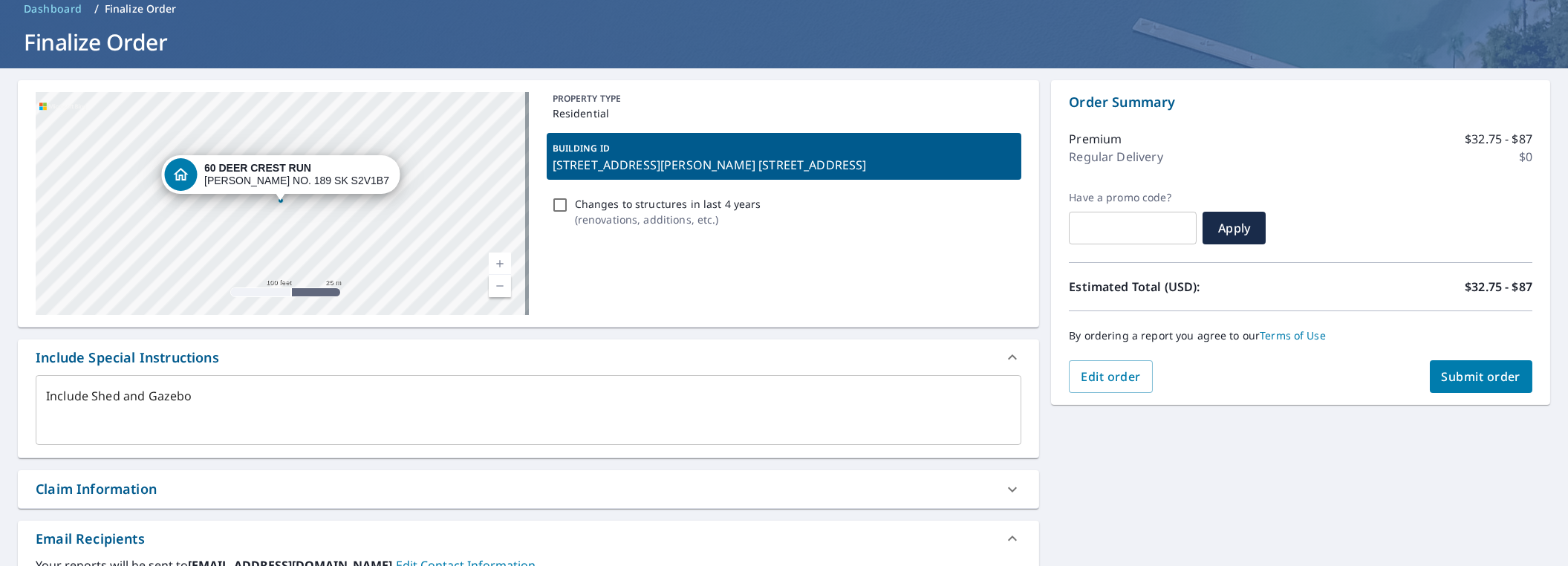
click at [257, 171] on strong "60 DEER CREST RUN" at bounding box center [257, 168] width 107 height 12
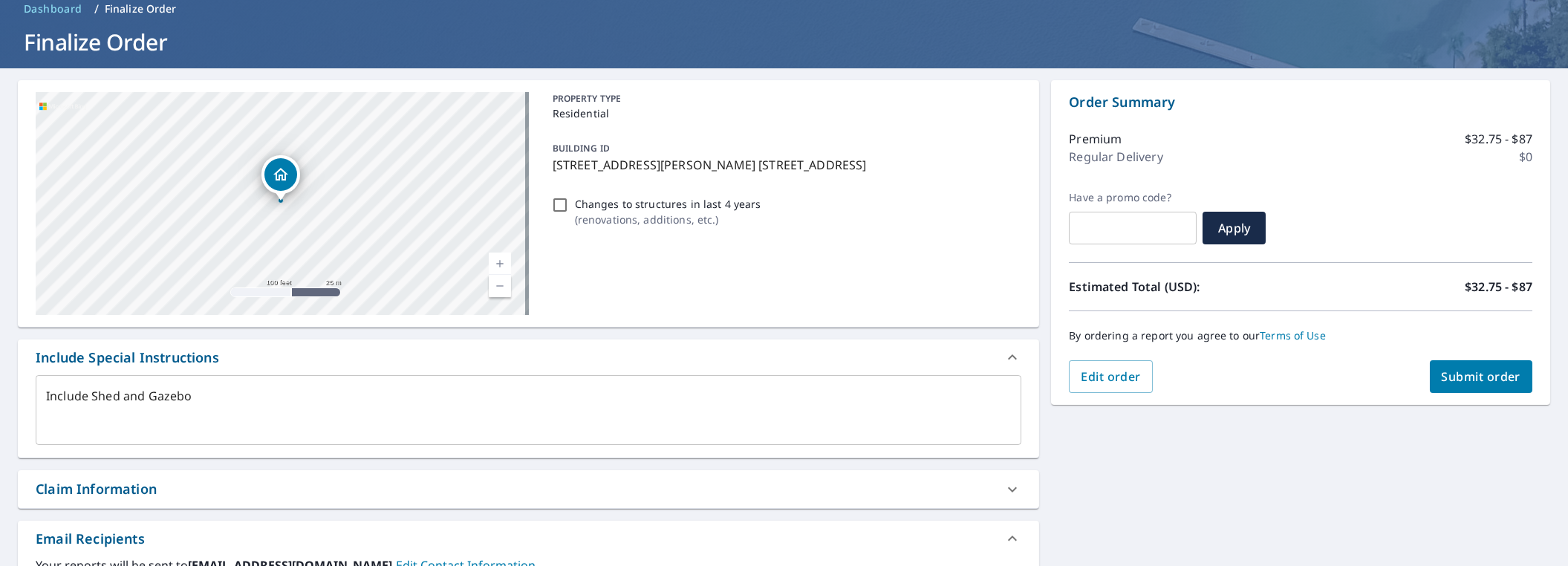
click at [665, 149] on div "BUILDING ID [STREET_ADDRESS][PERSON_NAME] [STREET_ADDRESS]" at bounding box center [784, 156] width 475 height 47
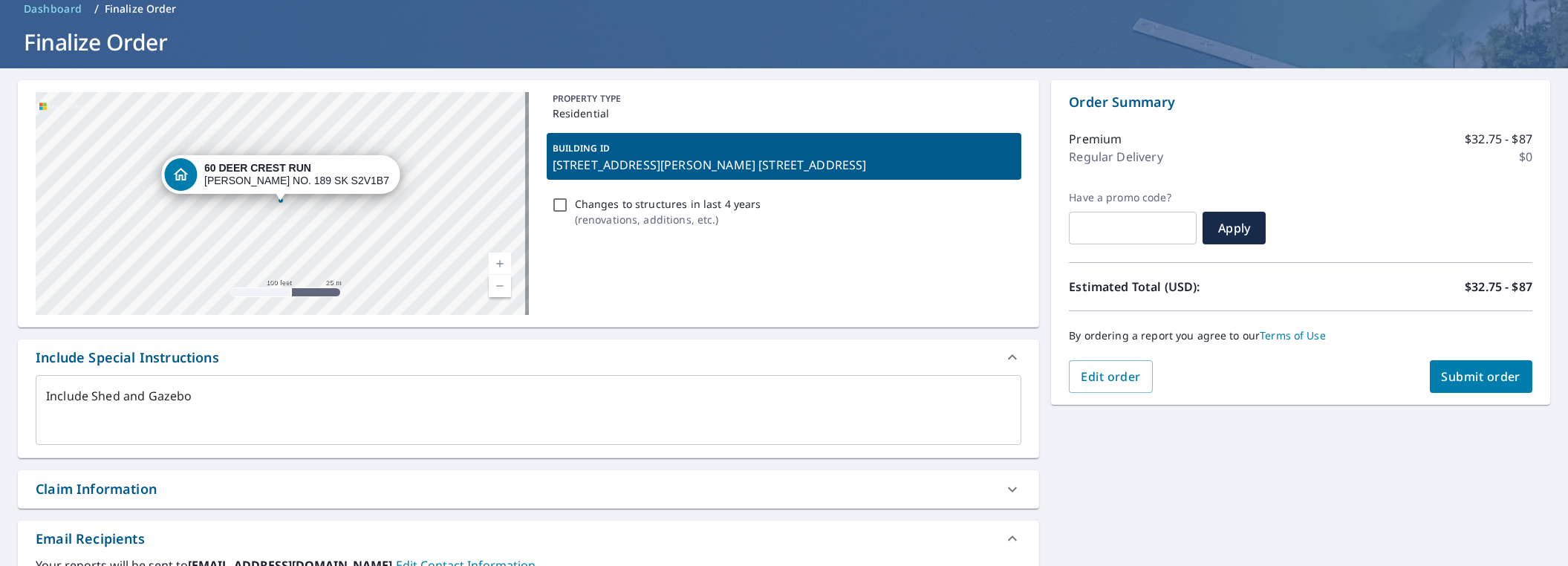
click at [980, 161] on p "[STREET_ADDRESS][PERSON_NAME] [STREET_ADDRESS]" at bounding box center [784, 165] width 463 height 18
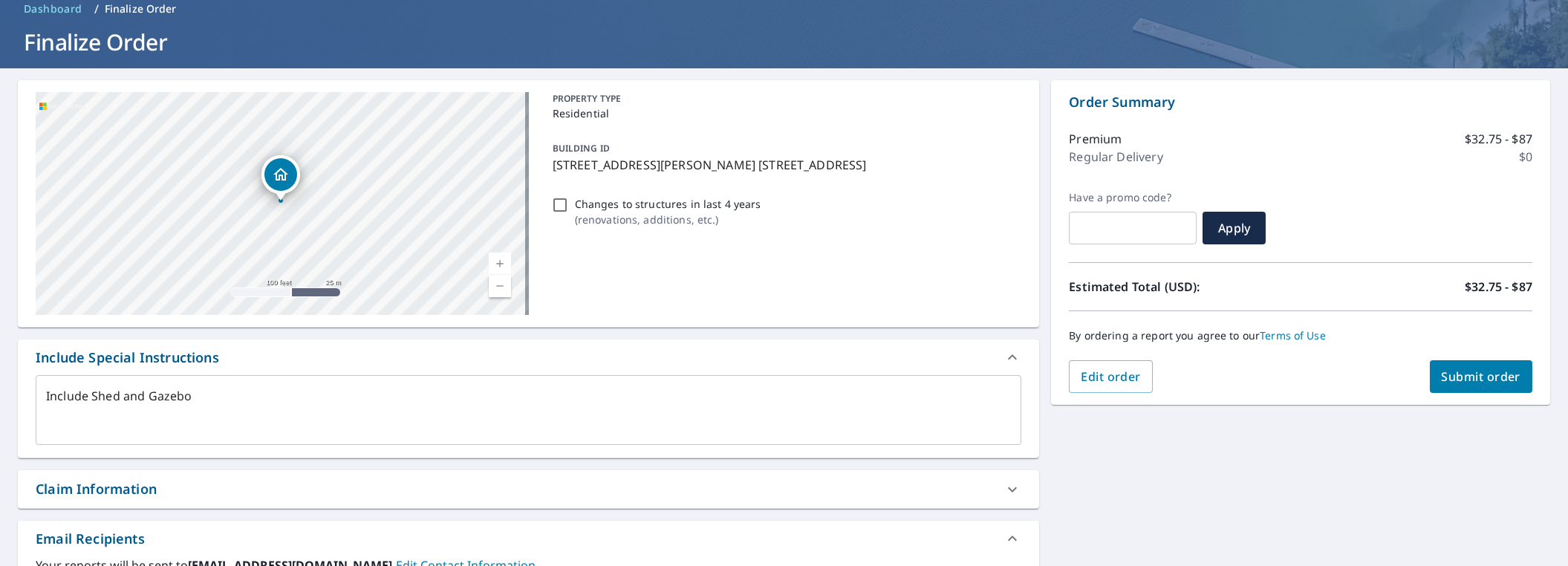
click at [552, 166] on p "[STREET_ADDRESS][PERSON_NAME] [STREET_ADDRESS]" at bounding box center [784, 165] width 463 height 18
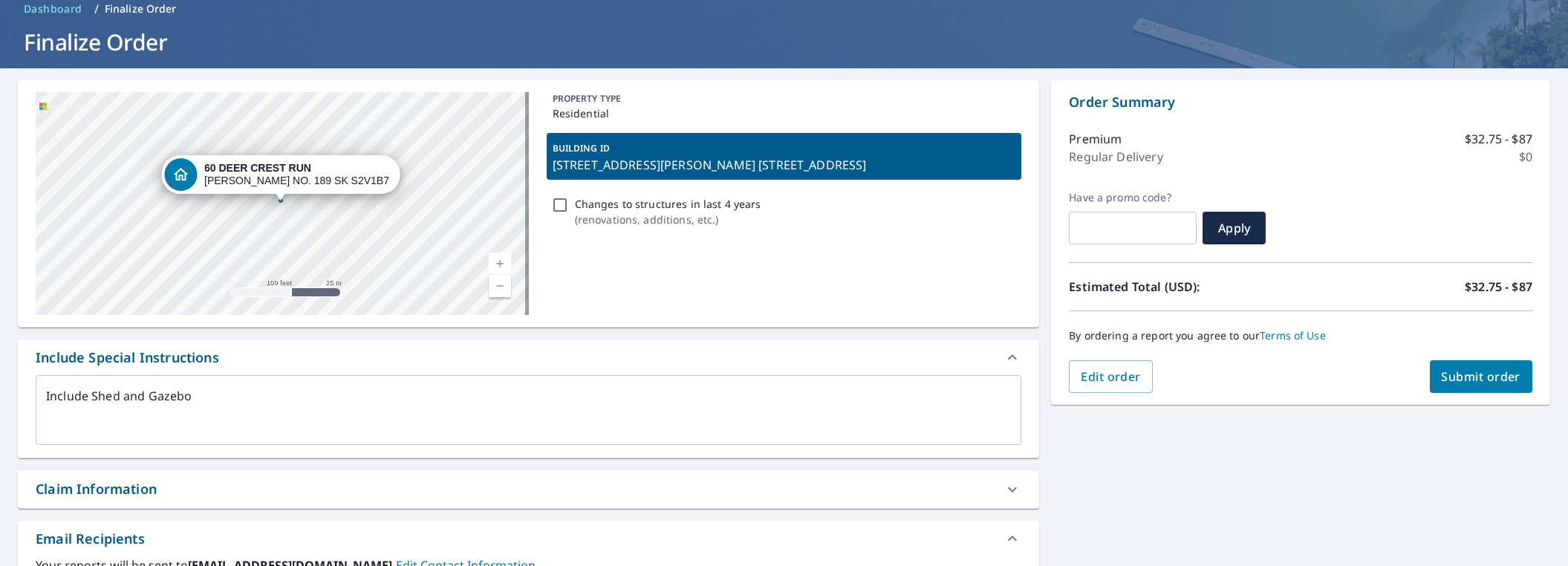
click at [228, 395] on textarea "Include Shed and Gazebo" at bounding box center [528, 410] width 965 height 43
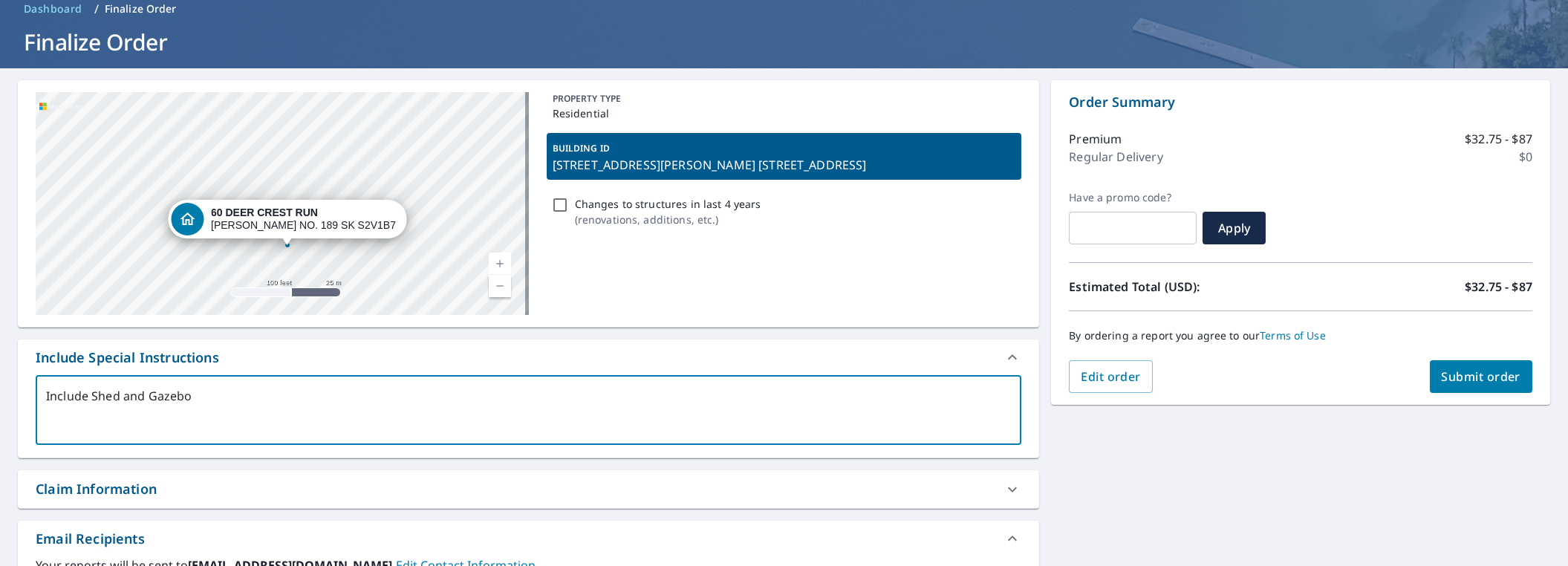
drag, startPoint x: 285, startPoint y: 243, endPoint x: 290, endPoint y: 256, distance: 13.9
click at [290, 256] on div "60 DEER CREST RUN [PERSON_NAME] NO. 189 SK S2V1B7" at bounding box center [282, 204] width 493 height 223
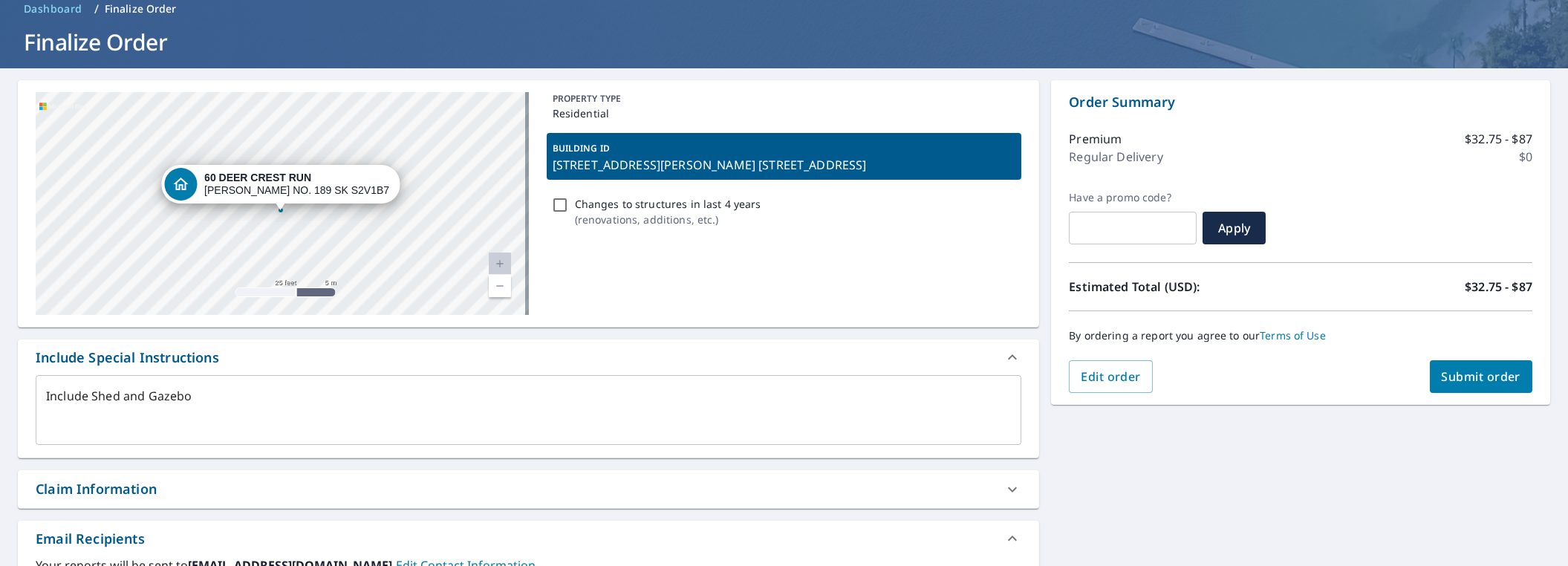
drag, startPoint x: 314, startPoint y: 118, endPoint x: 302, endPoint y: 218, distance: 100.7
click at [302, 218] on div "60 DEER CREST RUN [PERSON_NAME] NO. [STREET_ADDRESS] A standard road map Aerial…" at bounding box center [528, 204] width 1021 height 247
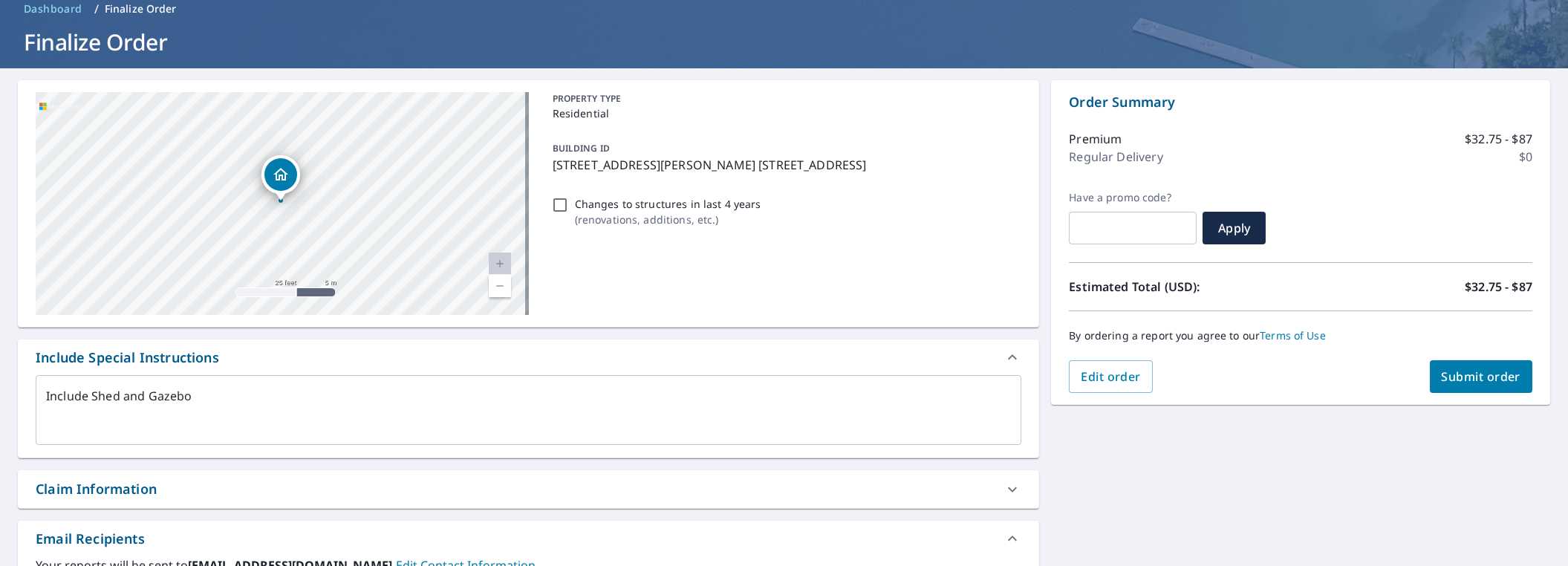
click at [305, 153] on div "60 DEER CREST RUN [PERSON_NAME] NO. 189 SK S2V1B7" at bounding box center [282, 204] width 493 height 223
drag, startPoint x: 311, startPoint y: 156, endPoint x: 311, endPoint y: 296, distance: 140.0
click at [311, 296] on div "60 DEER CREST RUN [PERSON_NAME] NO. 189 SK S2V1B7" at bounding box center [282, 204] width 493 height 223
drag, startPoint x: 317, startPoint y: 200, endPoint x: 332, endPoint y: 41, distance: 159.7
click at [332, 35] on div "Dashboard Order History Cancel Order KK Dashboard / Finalize Order Finalize Ord…" at bounding box center [784, 283] width 1568 height 566
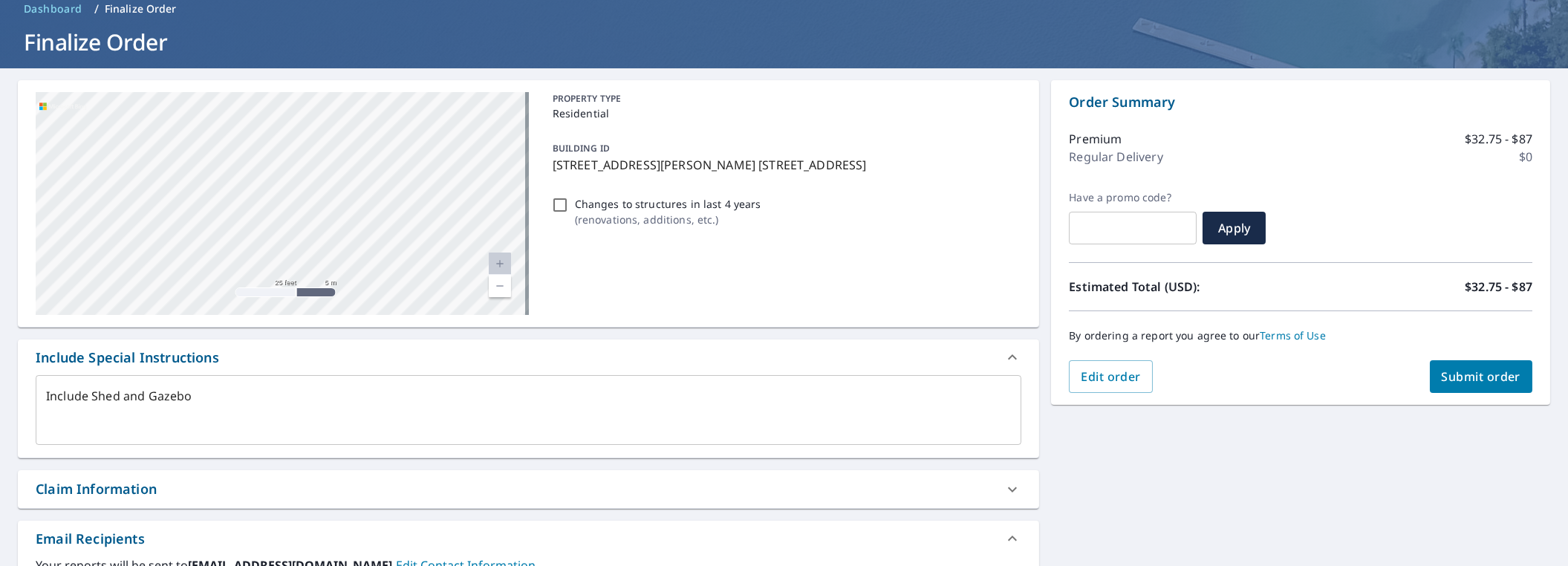
drag, startPoint x: 323, startPoint y: 236, endPoint x: 320, endPoint y: 82, distance: 154.0
click at [320, 82] on div "60 DEER CREST RUN [PERSON_NAME] NO. [STREET_ADDRESS] A standard road map Aerial…" at bounding box center [528, 204] width 1021 height 247
click at [334, 181] on div "60 DEER CREST RUN [PERSON_NAME] NO. 189 SK S2V1B7" at bounding box center [282, 204] width 493 height 223
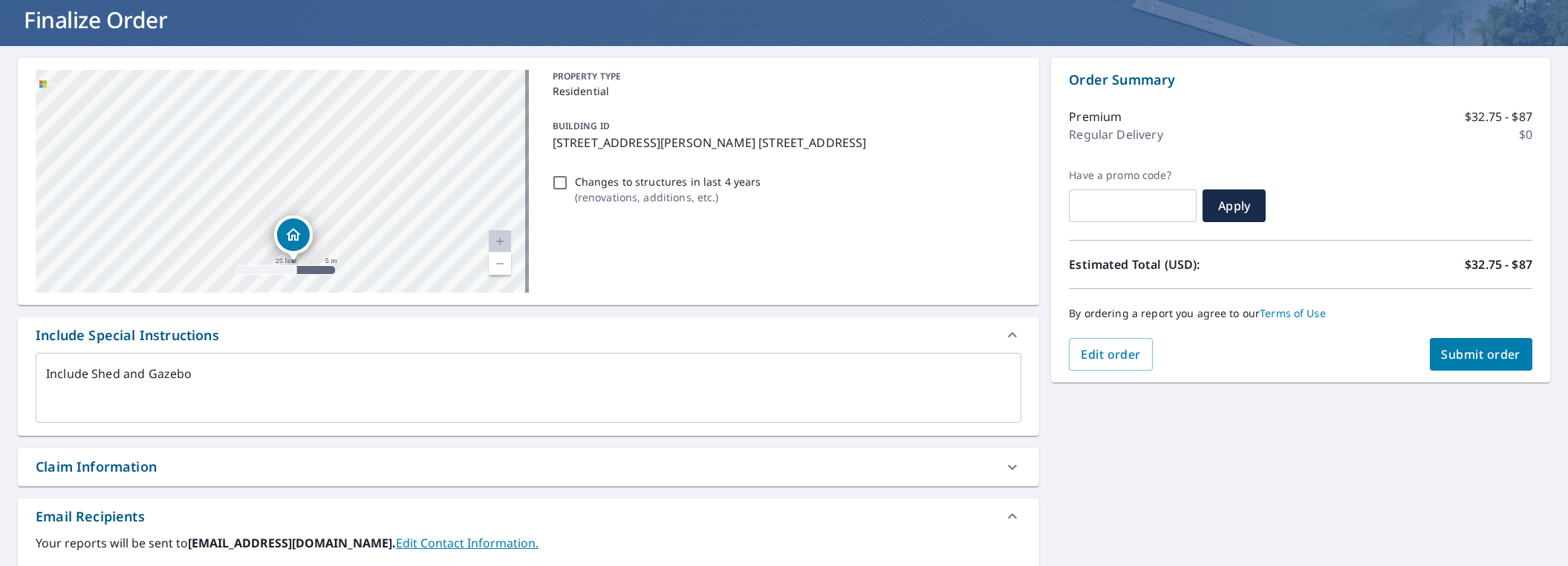
scroll to position [0, 0]
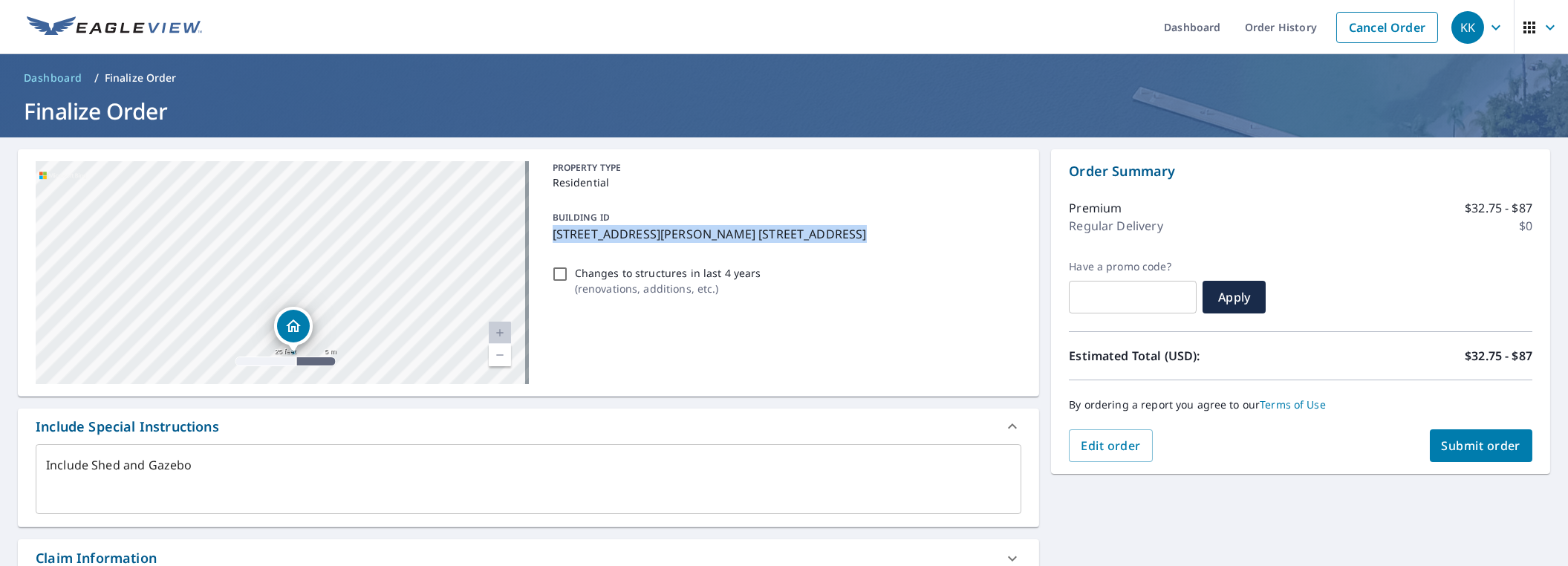
drag, startPoint x: 547, startPoint y: 232, endPoint x: 898, endPoint y: 238, distance: 351.1
click at [898, 238] on div "BUILDING ID [STREET_ADDRESS][PERSON_NAME] [STREET_ADDRESS]" at bounding box center [784, 225] width 475 height 47
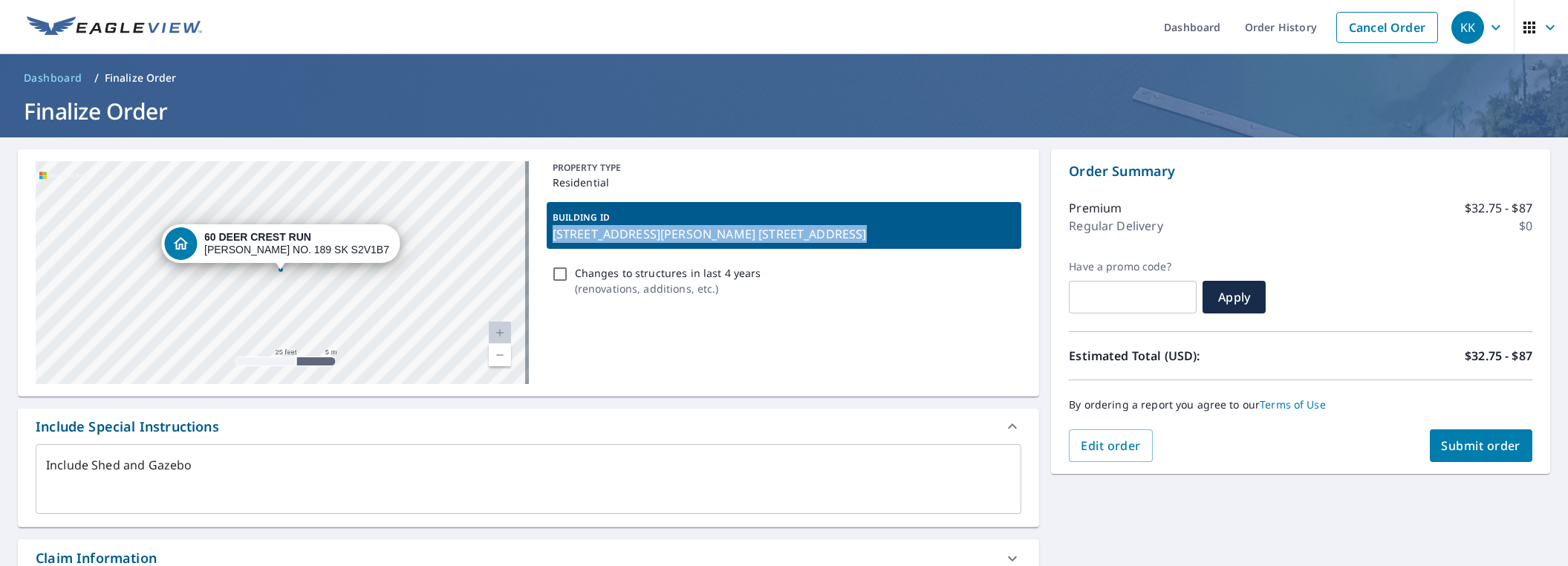
click at [279, 268] on div "Dropped pin, building 1, Residential property, 60 DEER CREST RUN LUMSDEN NO. 18…" at bounding box center [281, 262] width 19 height 15
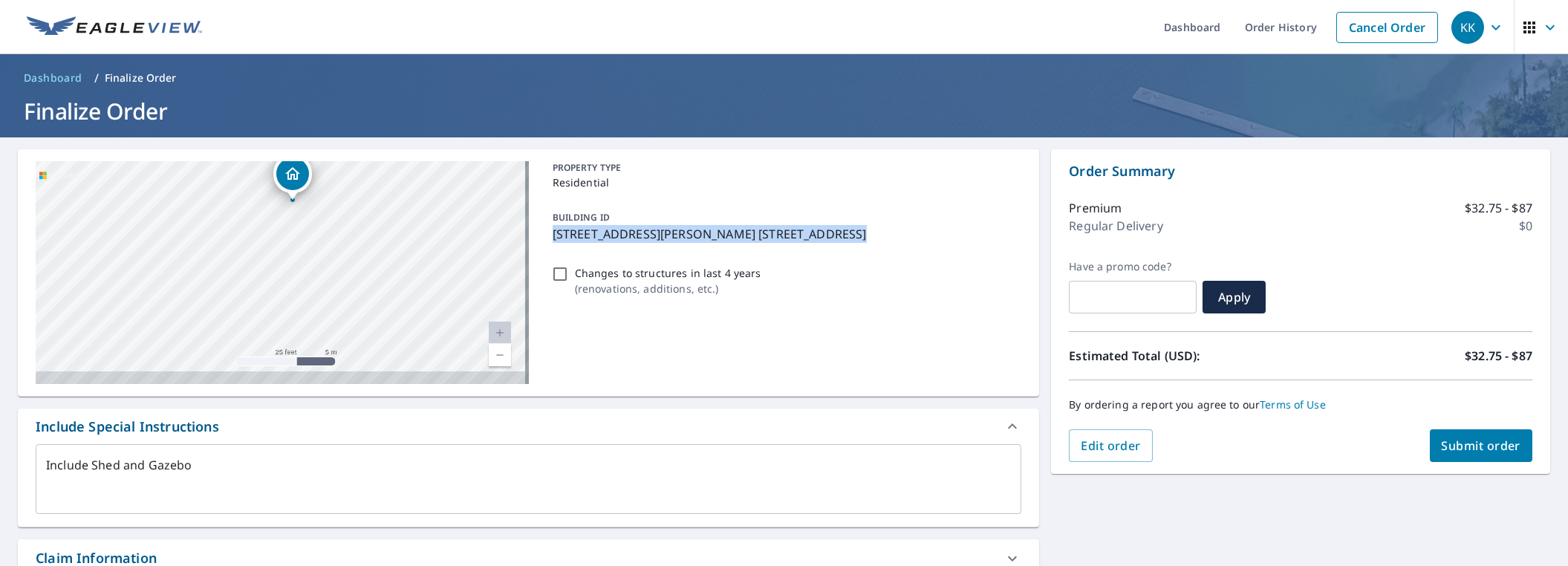
drag, startPoint x: 279, startPoint y: 268, endPoint x: 291, endPoint y: 198, distance: 71.0
click at [291, 198] on div "Dropped pin, building 1, Residential property, 60 DEER CREST RUN LUMSDEN NO. 18…" at bounding box center [293, 192] width 19 height 15
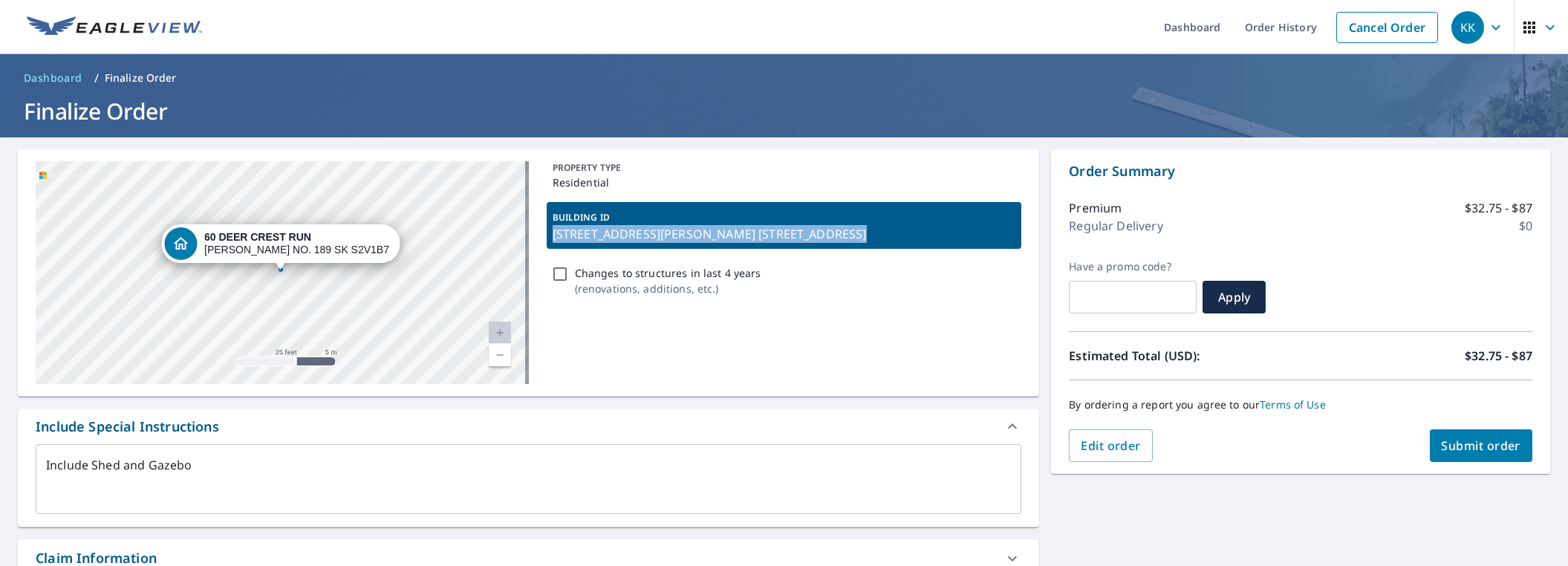
drag, startPoint x: 280, startPoint y: 317, endPoint x: 280, endPoint y: 306, distance: 11.0
click at [280, 317] on div "60 DEER CREST RUN [PERSON_NAME] NO. 189 SK S2V1B7" at bounding box center [282, 273] width 493 height 223
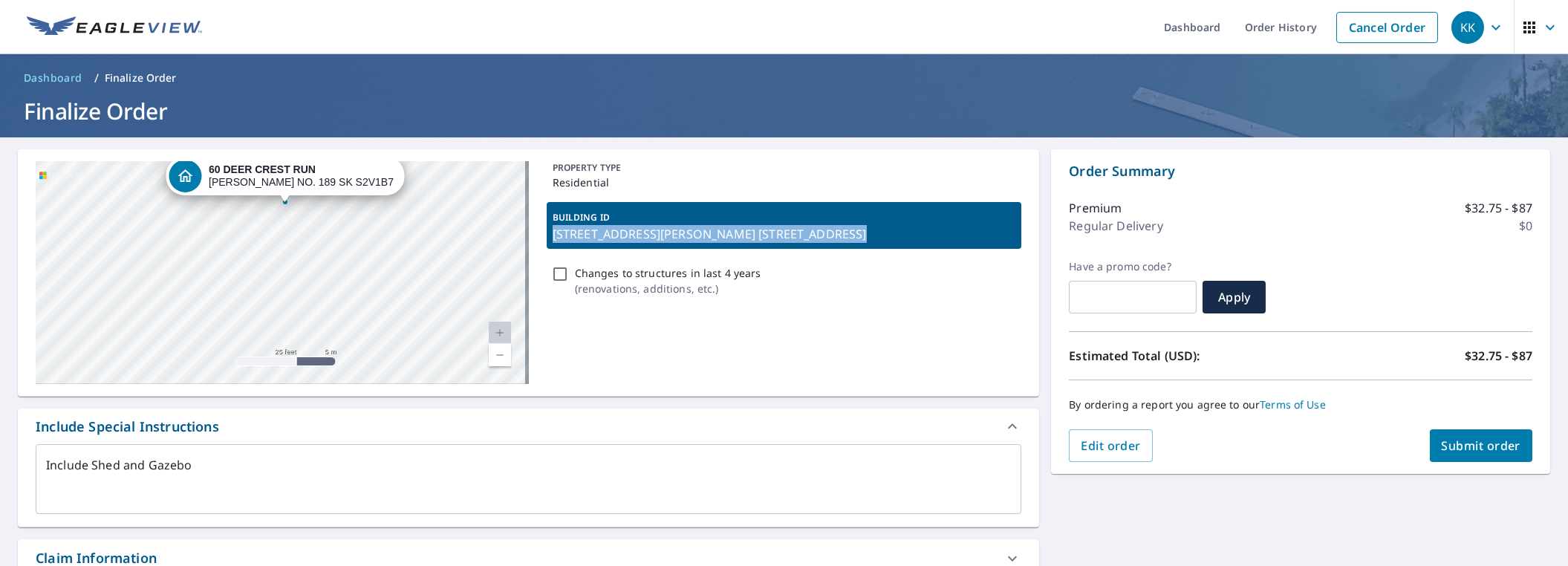
drag, startPoint x: 278, startPoint y: 308, endPoint x: 282, endPoint y: 236, distance: 72.1
click at [283, 238] on div "60 DEER CREST RUN [PERSON_NAME] NO. 189 SK S2V1B7" at bounding box center [282, 273] width 493 height 223
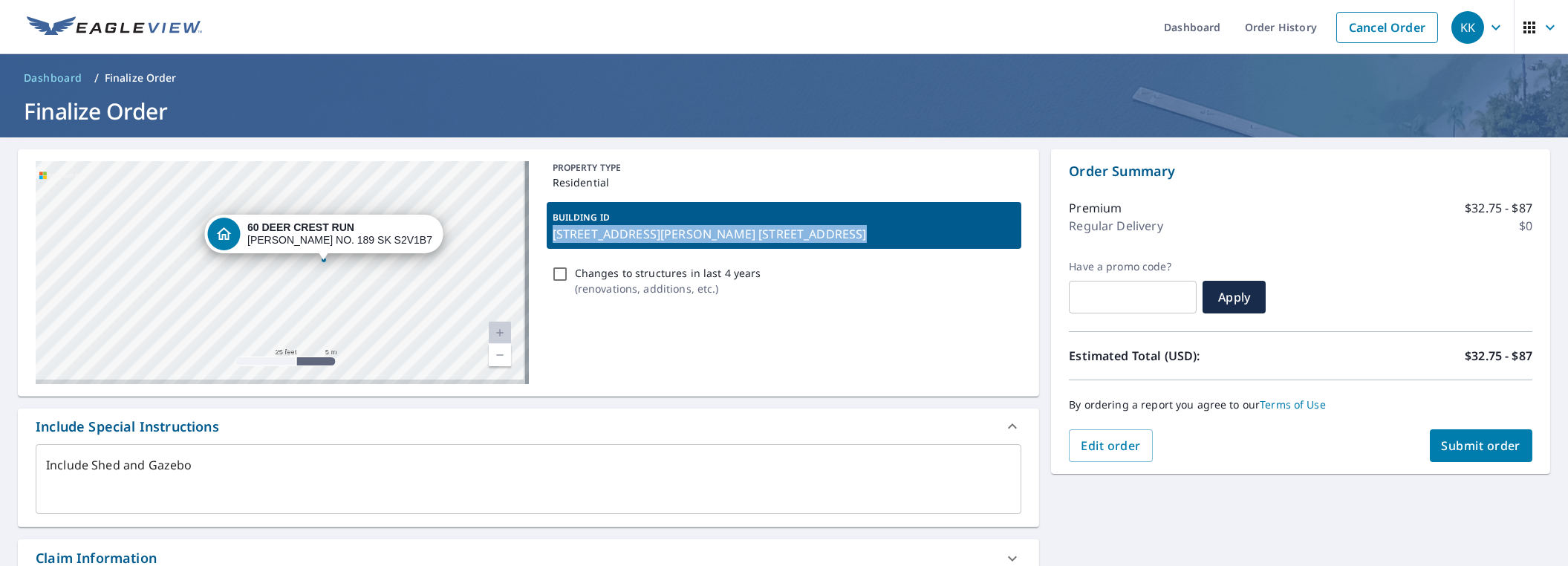
drag, startPoint x: 205, startPoint y: 176, endPoint x: 243, endPoint y: 233, distance: 68.5
click at [233, 233] on icon "Dropped pin, building 1, Residential property, 60 DEER CREST RUN LUMSDEN NO. 18…" at bounding box center [224, 234] width 18 height 18
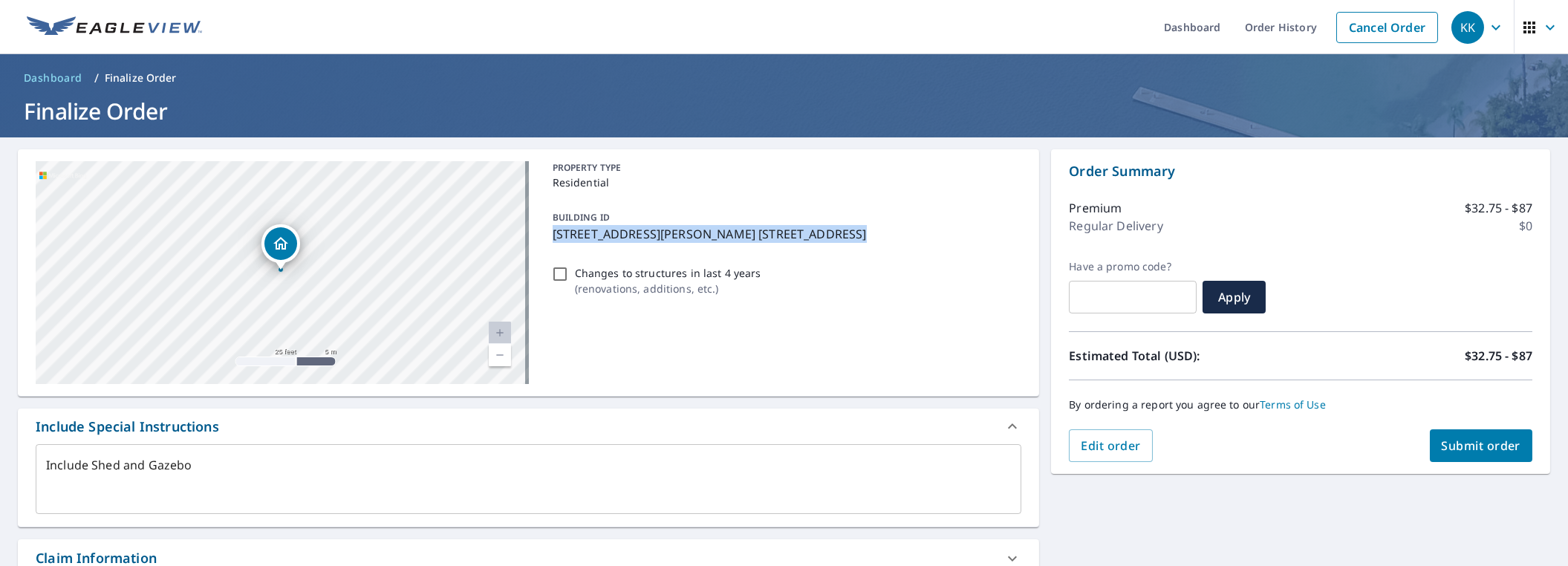
click at [569, 225] on p "[STREET_ADDRESS][PERSON_NAME] [STREET_ADDRESS]" at bounding box center [784, 234] width 463 height 18
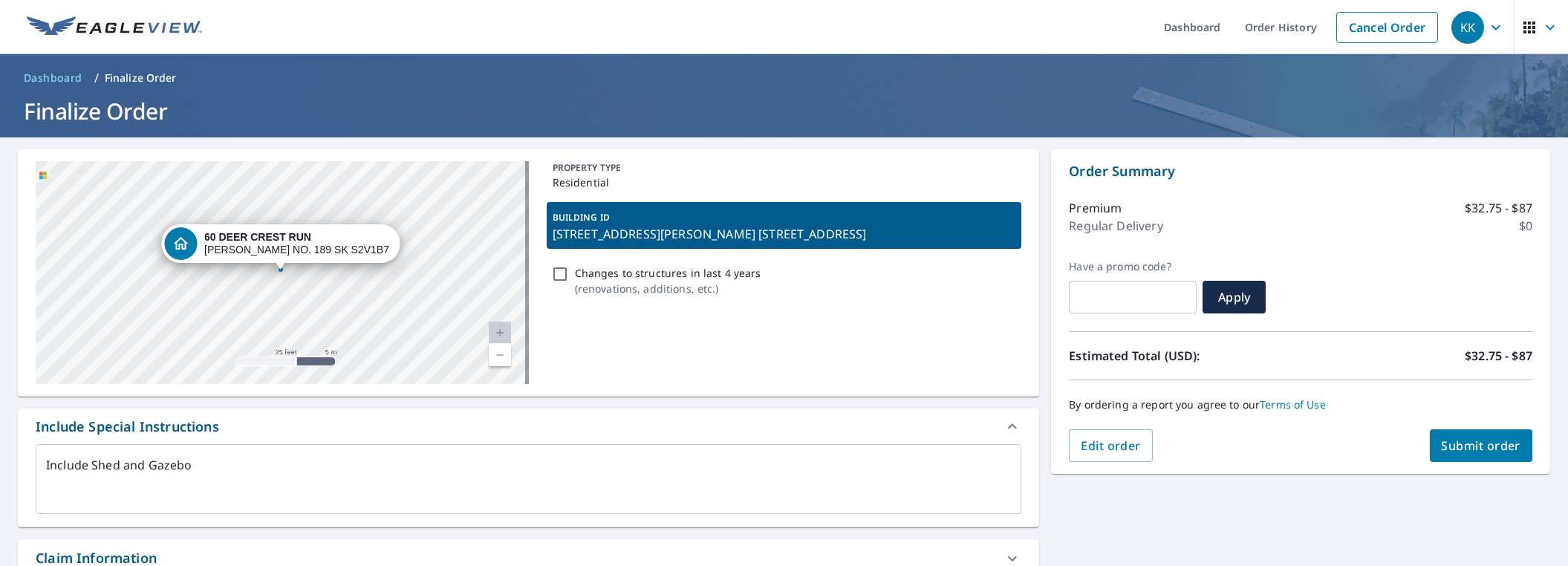
click at [567, 232] on p "[STREET_ADDRESS][PERSON_NAME] [STREET_ADDRESS]" at bounding box center [784, 234] width 463 height 18
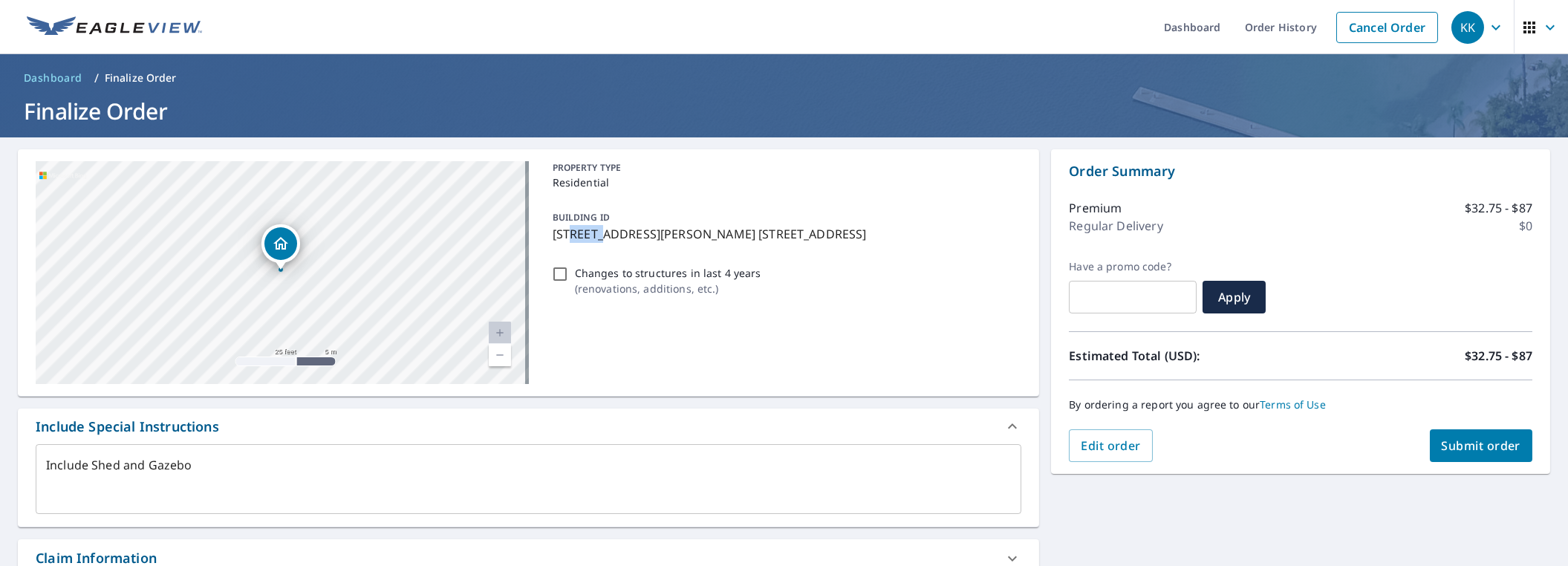
click at [567, 232] on p "[STREET_ADDRESS][PERSON_NAME] [STREET_ADDRESS]" at bounding box center [784, 234] width 463 height 18
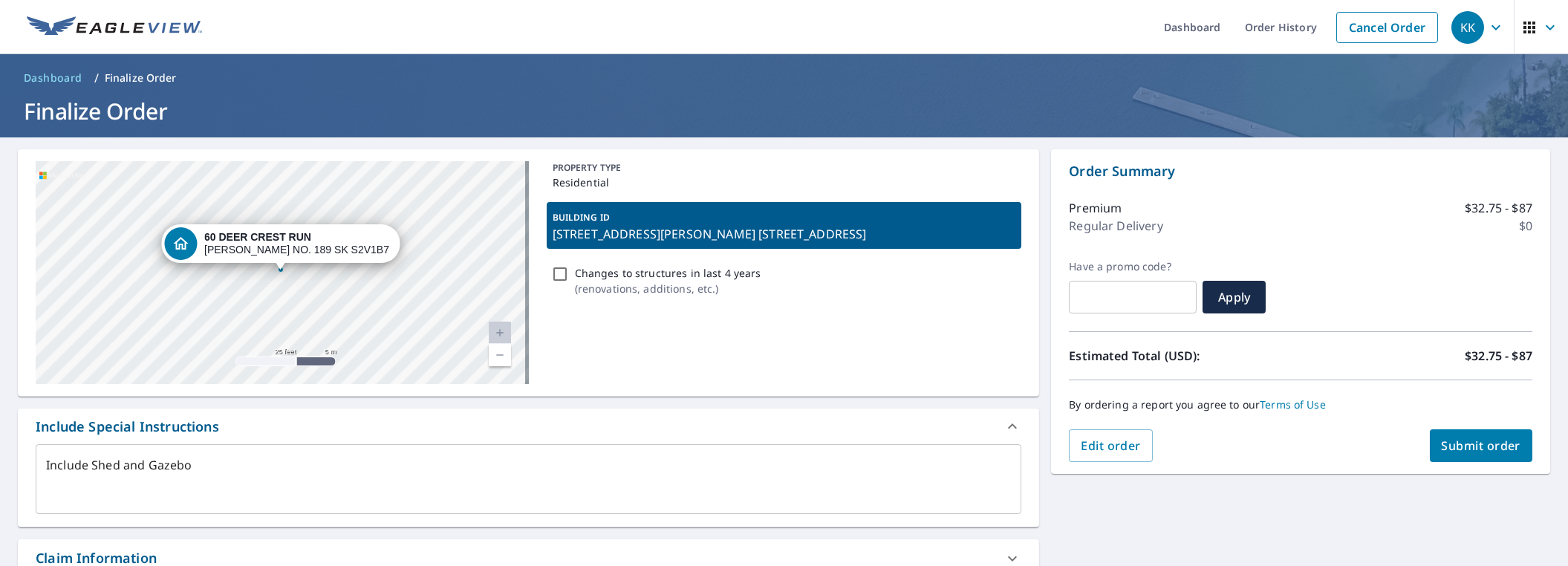
drag, startPoint x: 867, startPoint y: 241, endPoint x: 851, endPoint y: 242, distance: 16.0
click at [866, 242] on p "[STREET_ADDRESS][PERSON_NAME] [STREET_ADDRESS]" at bounding box center [784, 234] width 463 height 18
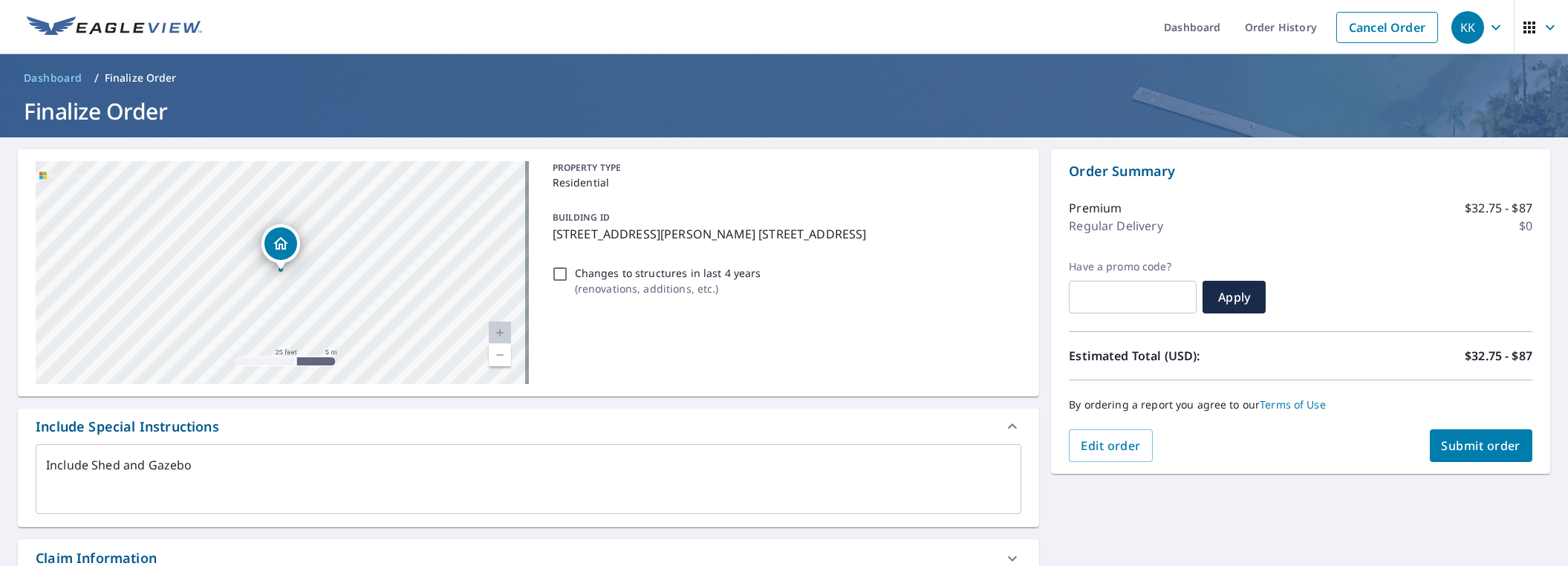
type textarea "x"
click at [256, 472] on textarea "Include Shed and Gazebo" at bounding box center [528, 479] width 965 height 43
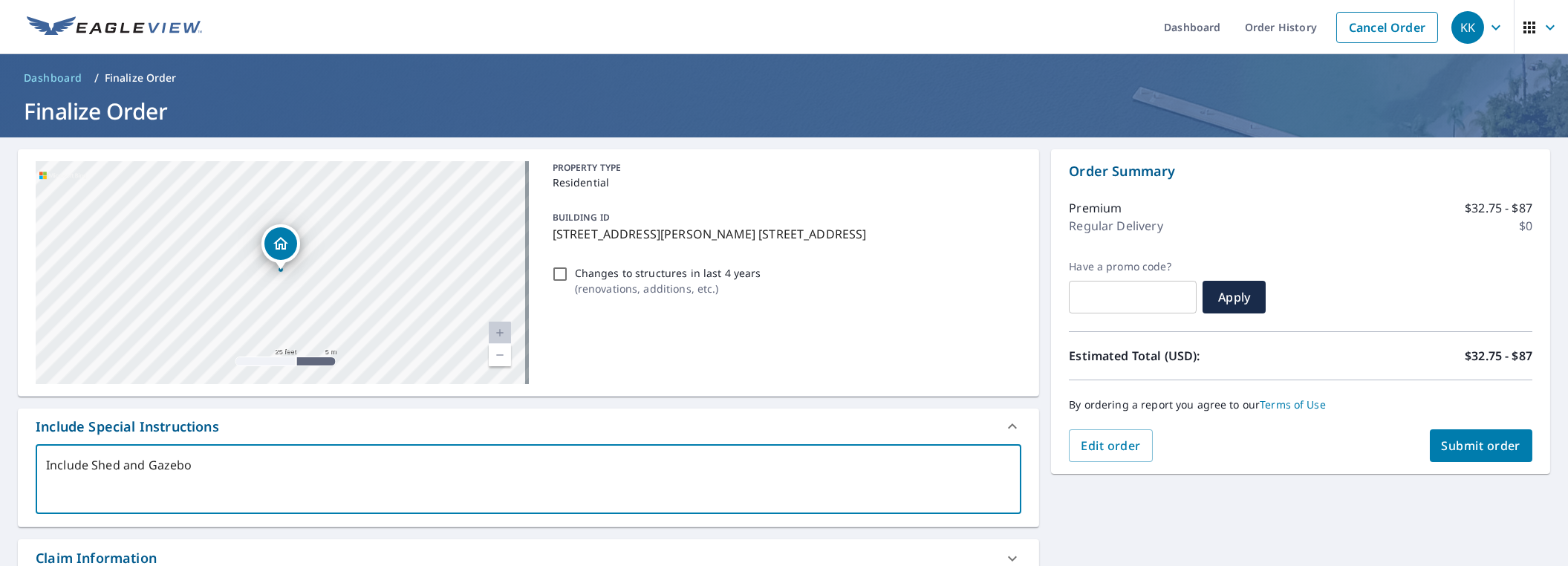
type textarea "Include Shed and Gazebo"
type textarea "x"
type textarea "Include Shed and Gazebo"
type textarea "x"
drag, startPoint x: 454, startPoint y: 292, endPoint x: 322, endPoint y: 287, distance: 132.1
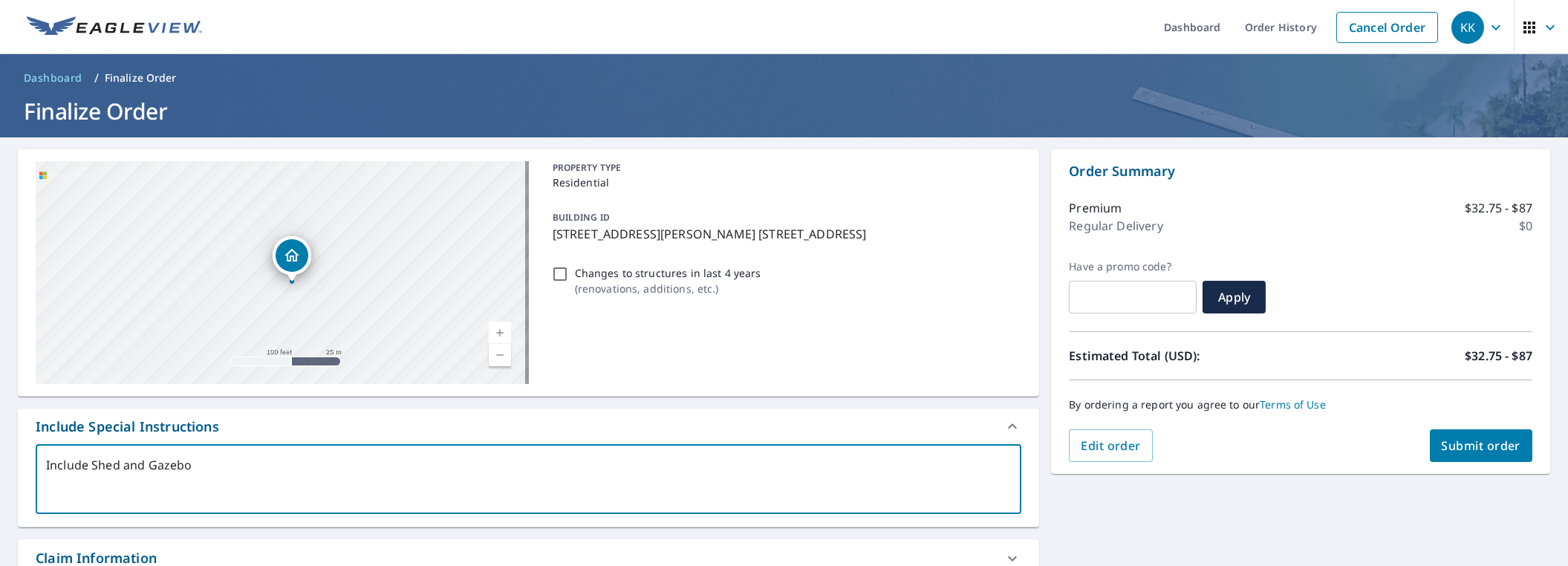
click at [323, 287] on div "60 DEER CREST RUN [PERSON_NAME] NO. 189 SK S2V1B7" at bounding box center [282, 273] width 493 height 223
type textarea "Include Shed and Gazebo"
click at [1451, 447] on span "Submit order" at bounding box center [1481, 445] width 79 height 16
type textarea "x"
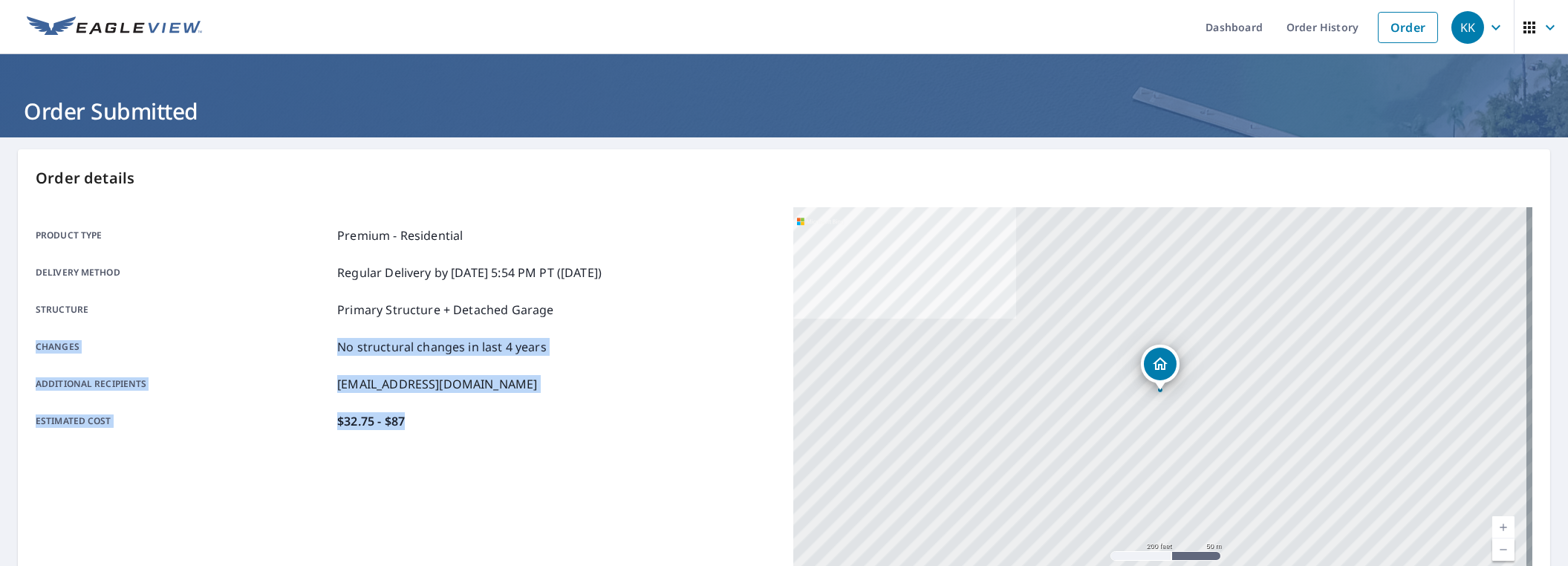
drag, startPoint x: 623, startPoint y: 316, endPoint x: 608, endPoint y: 332, distance: 21.9
click at [608, 332] on div "Product type Premium - Residential Delivery method Regular Delivery by [DATE] 5…" at bounding box center [406, 329] width 739 height 243
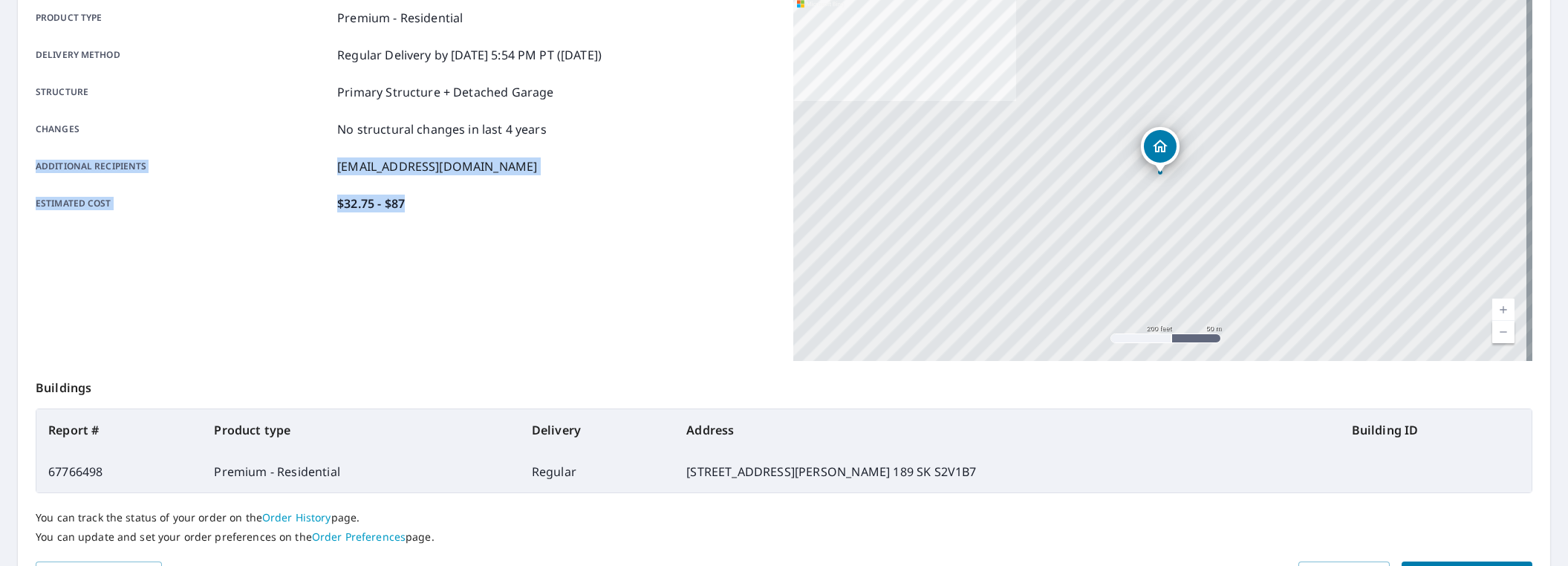
scroll to position [306, 0]
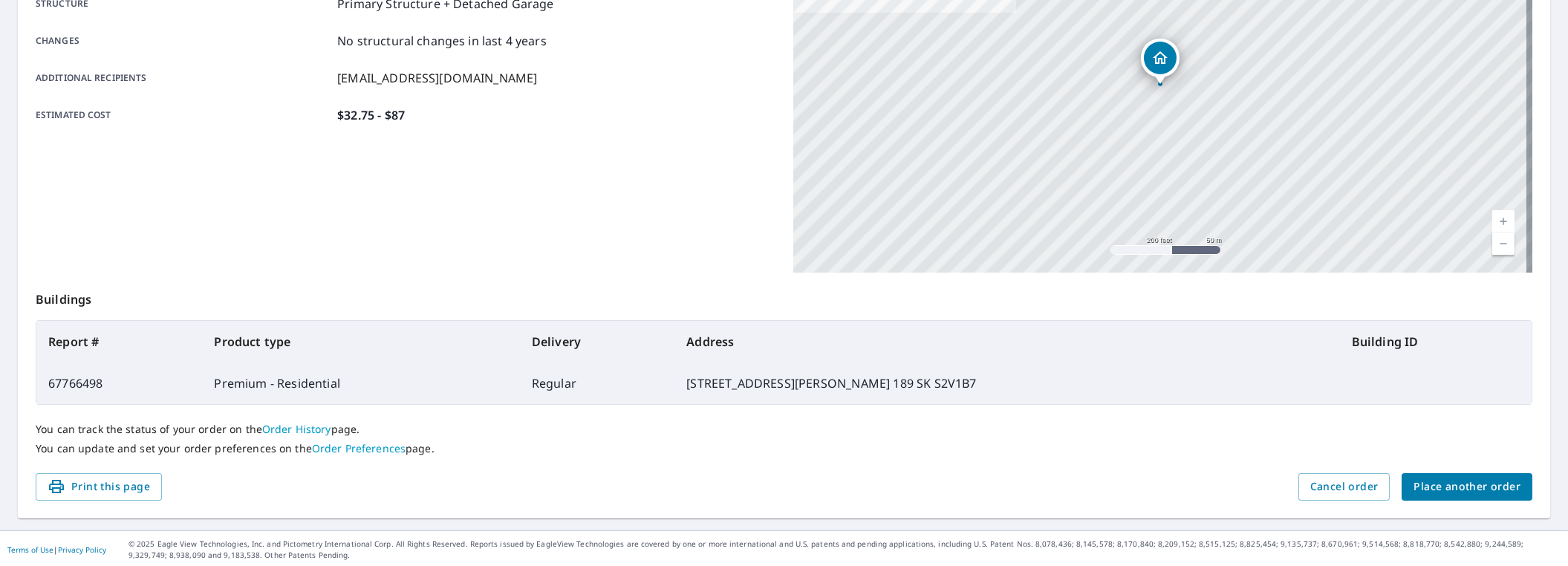
click at [695, 383] on td "[STREET_ADDRESS][PERSON_NAME] 189 SK S2V1B7" at bounding box center [1007, 383] width 665 height 42
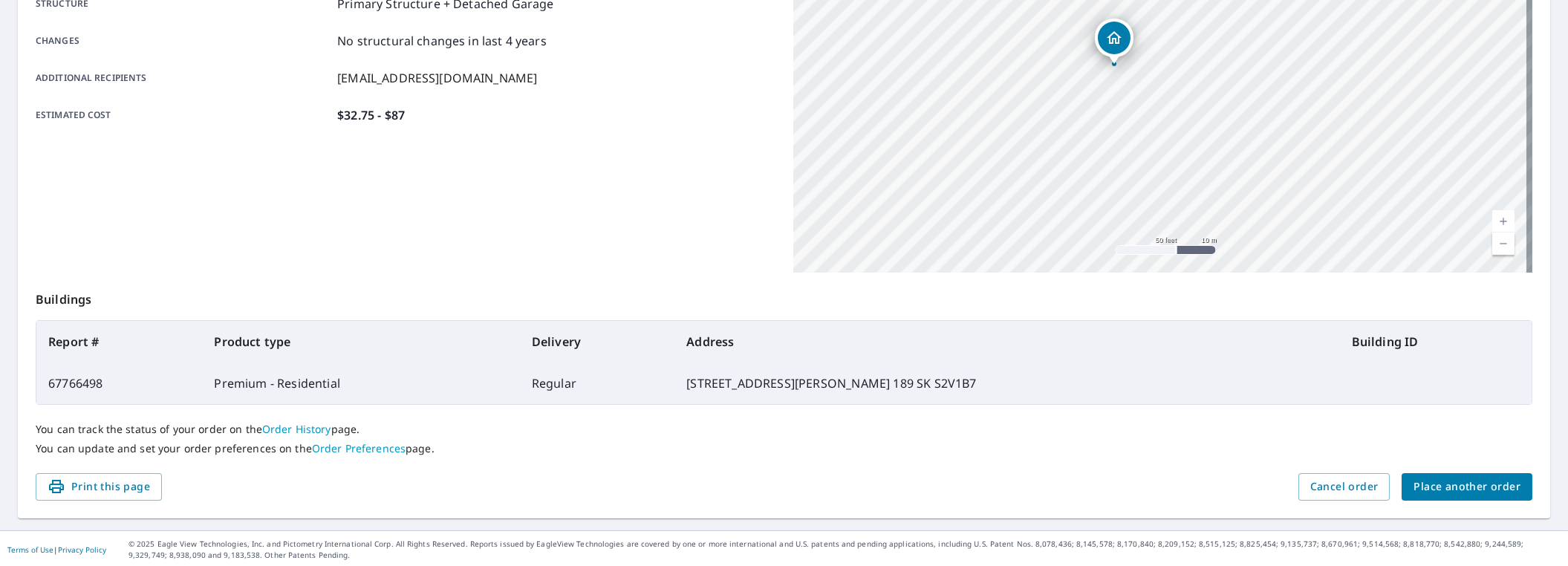
scroll to position [0, 0]
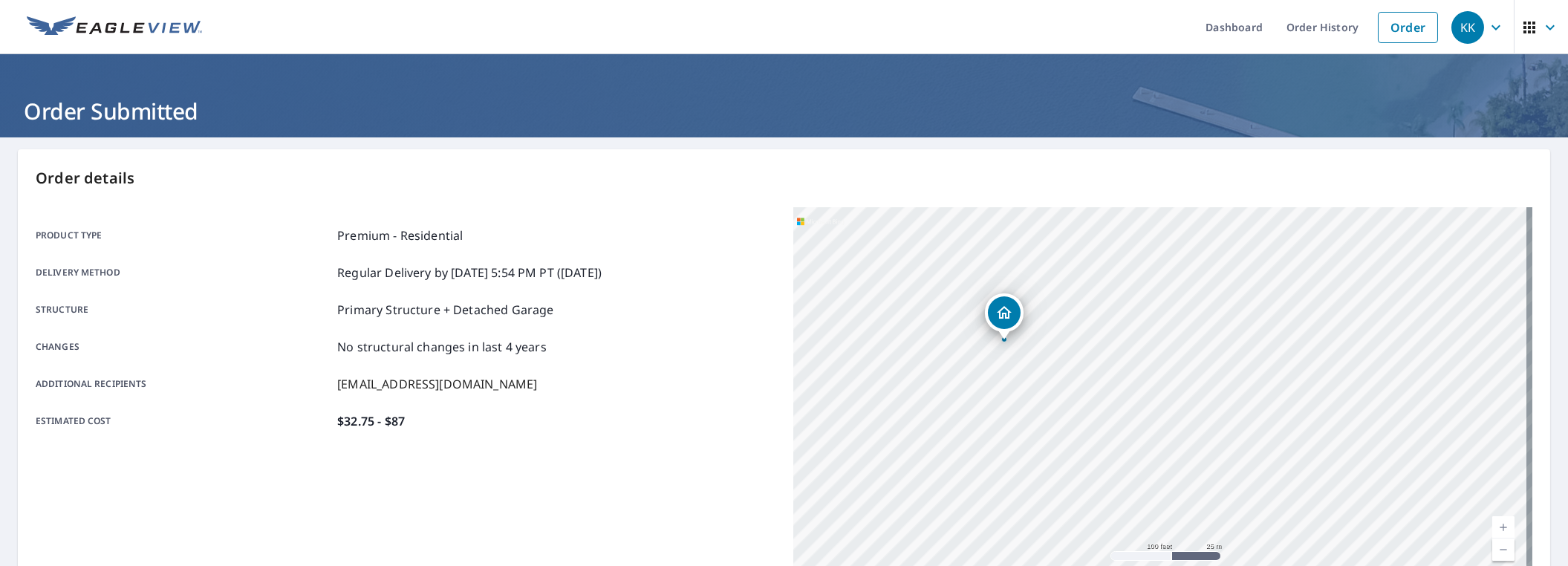
click at [1001, 317] on icon "Dropped pin, building 1, Residential property, 60 DEER CREST RUN LUMSDEN NO. 18…" at bounding box center [1004, 313] width 18 height 18
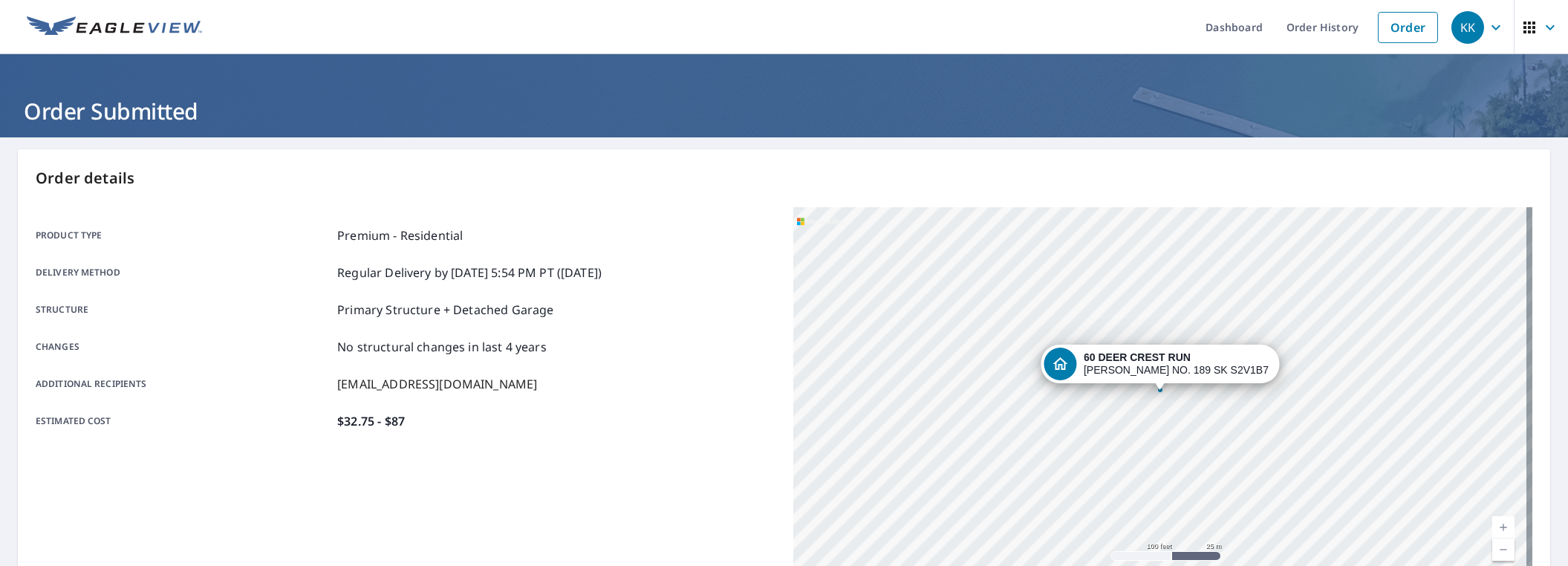
click at [1151, 399] on div "60 DEER CREST RUN [PERSON_NAME] NO. 189 SK S2V1B7" at bounding box center [1163, 393] width 739 height 371
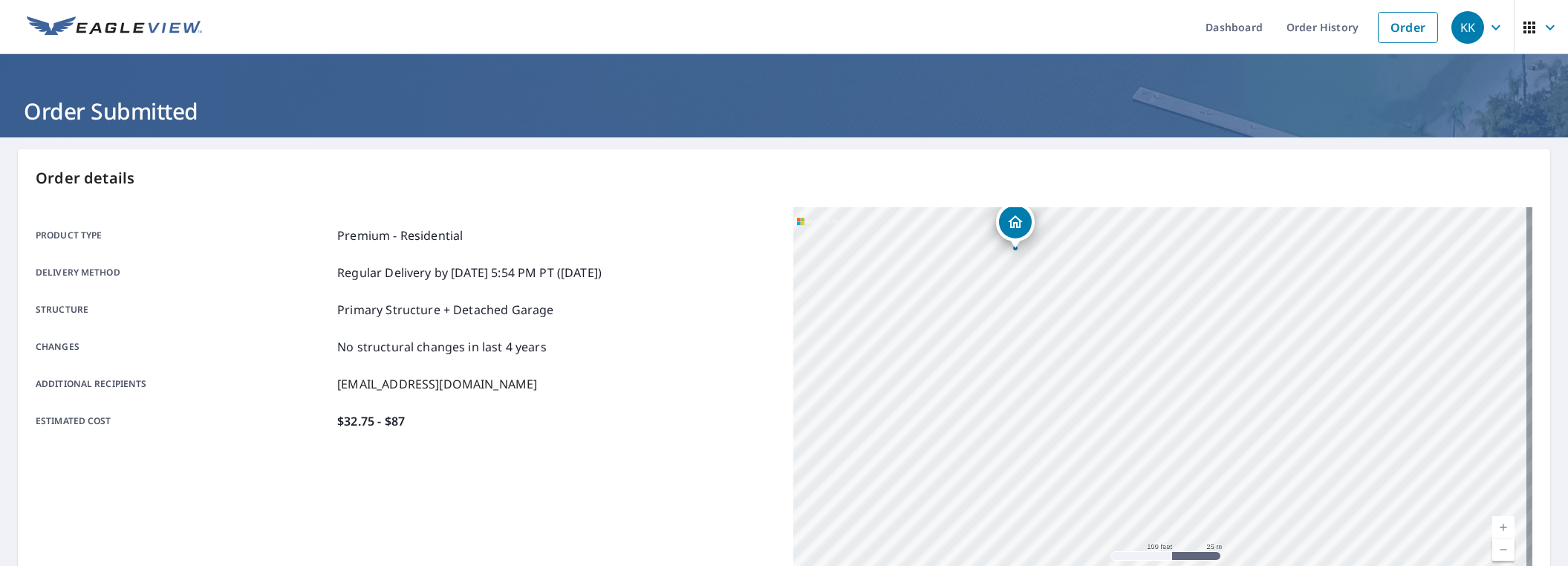
drag, startPoint x: 1045, startPoint y: 384, endPoint x: 1011, endPoint y: 347, distance: 50.2
click at [1011, 347] on div "60 DEER CREST RUN [PERSON_NAME] NO. 189 SK S2V1B7" at bounding box center [1163, 393] width 739 height 371
